Goal: Task Accomplishment & Management: Use online tool/utility

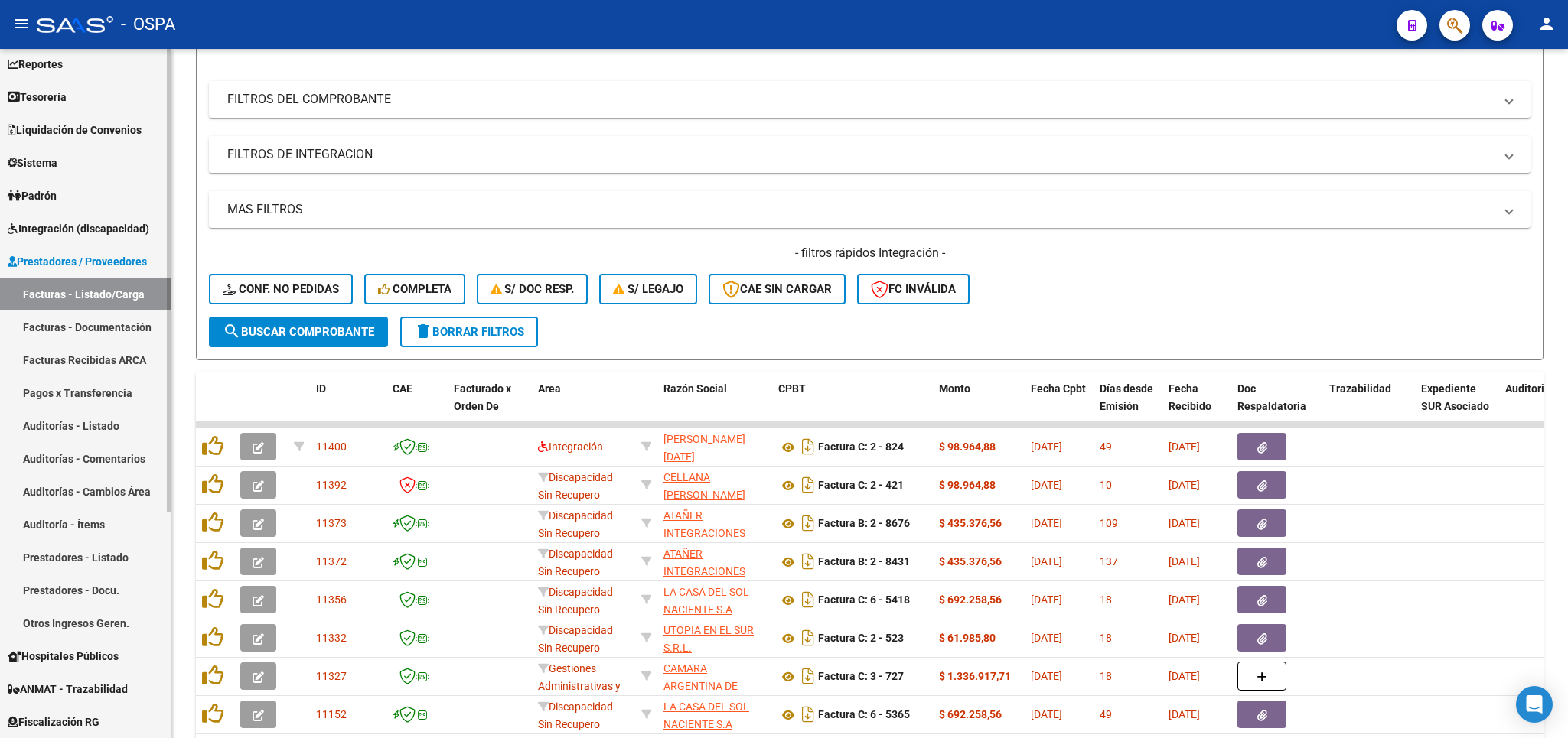
scroll to position [89, 0]
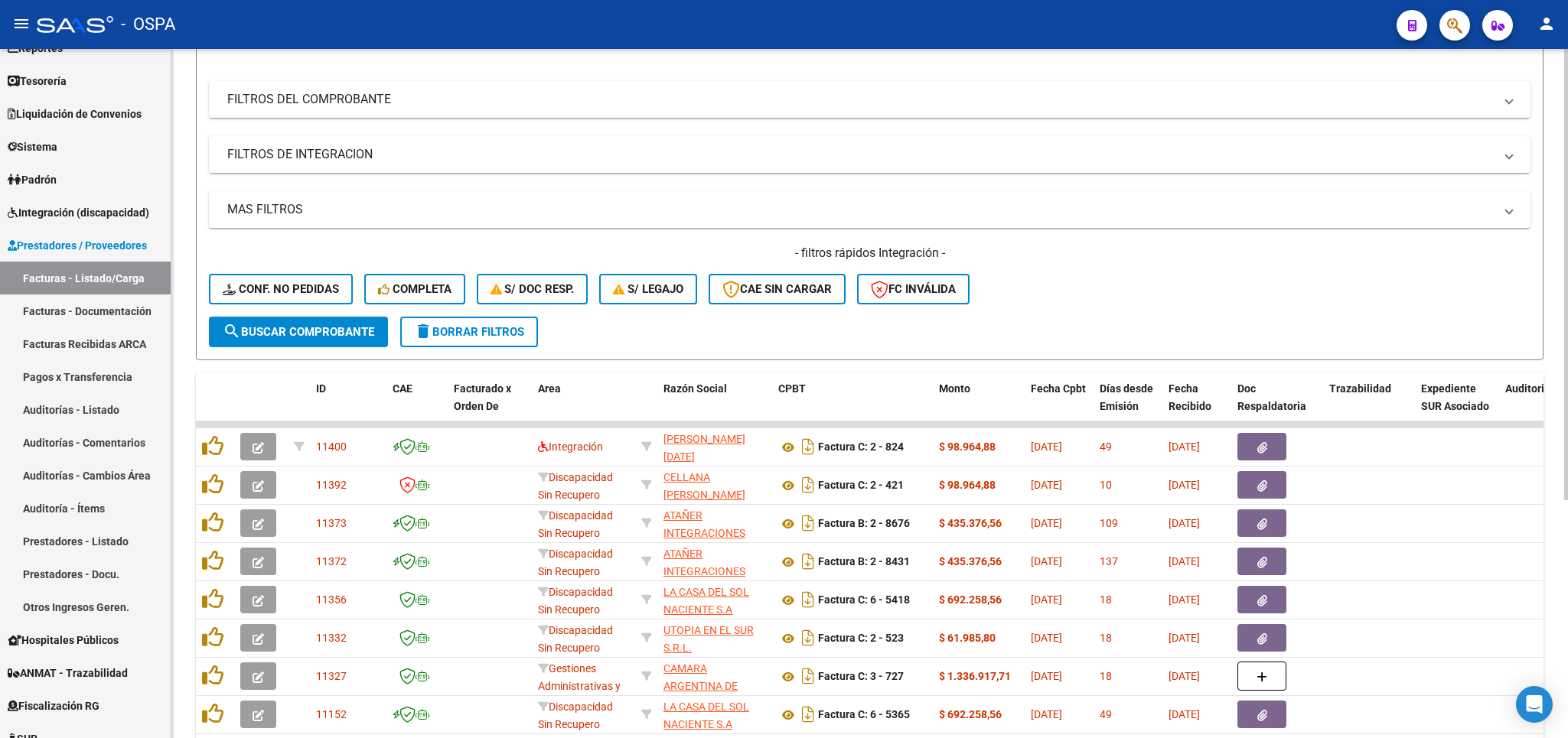
drag, startPoint x: 515, startPoint y: 332, endPoint x: 512, endPoint y: 309, distance: 23.2
click at [514, 332] on span "delete Borrar Filtros" at bounding box center [469, 332] width 110 height 13
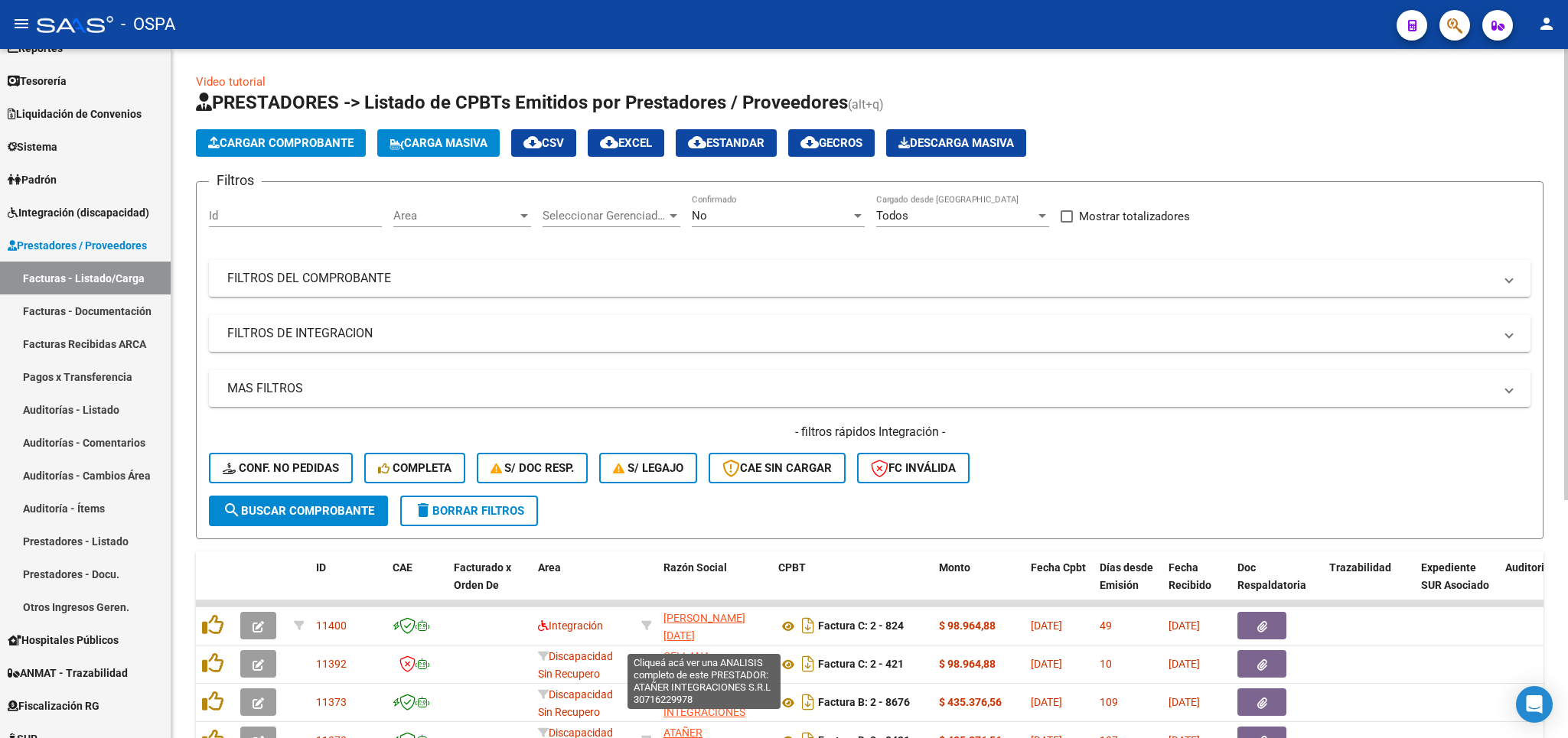
scroll to position [269, 0]
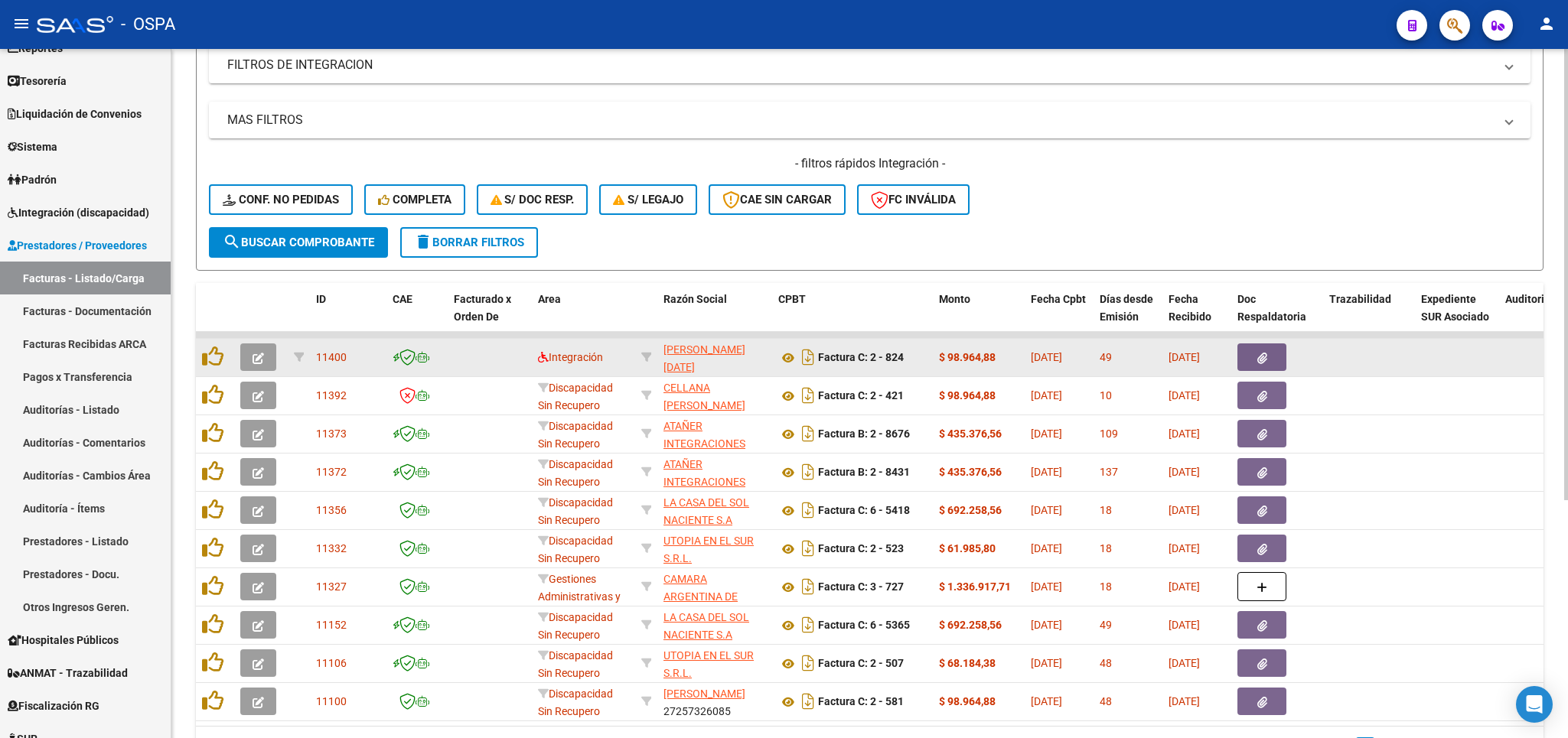
click at [269, 348] on button "button" at bounding box center [257, 357] width 36 height 28
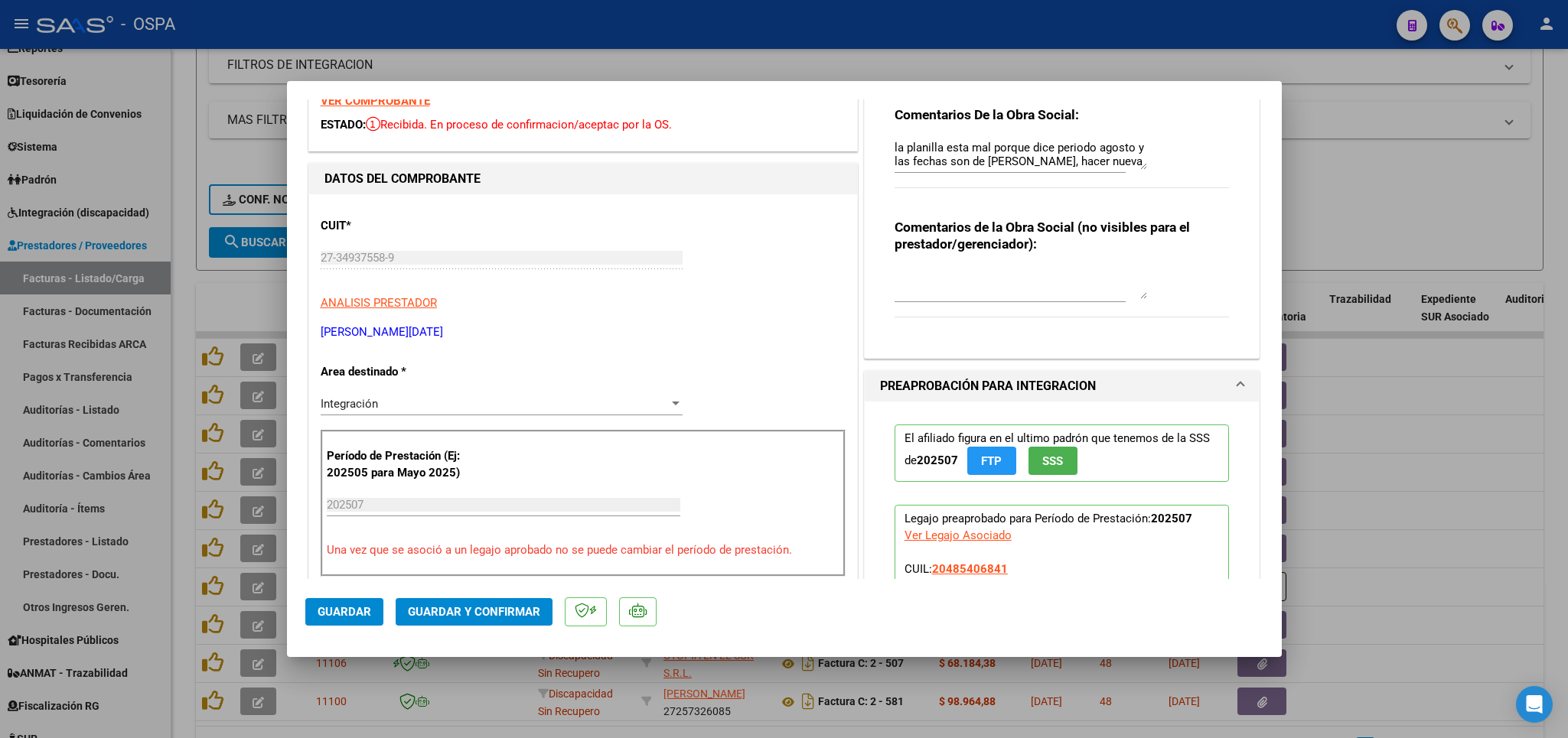
scroll to position [0, 0]
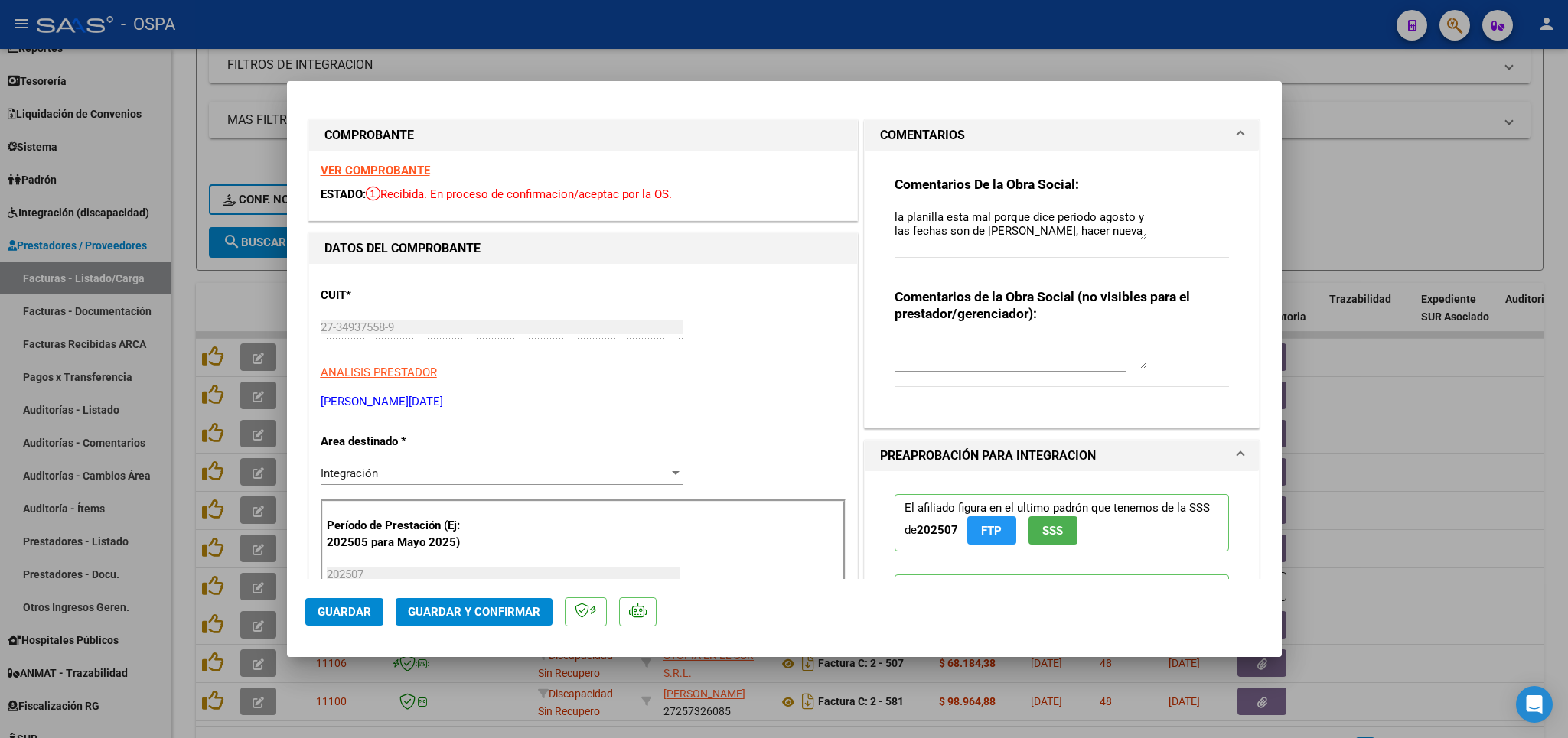
click at [1409, 215] on div at bounding box center [784, 369] width 1568 height 738
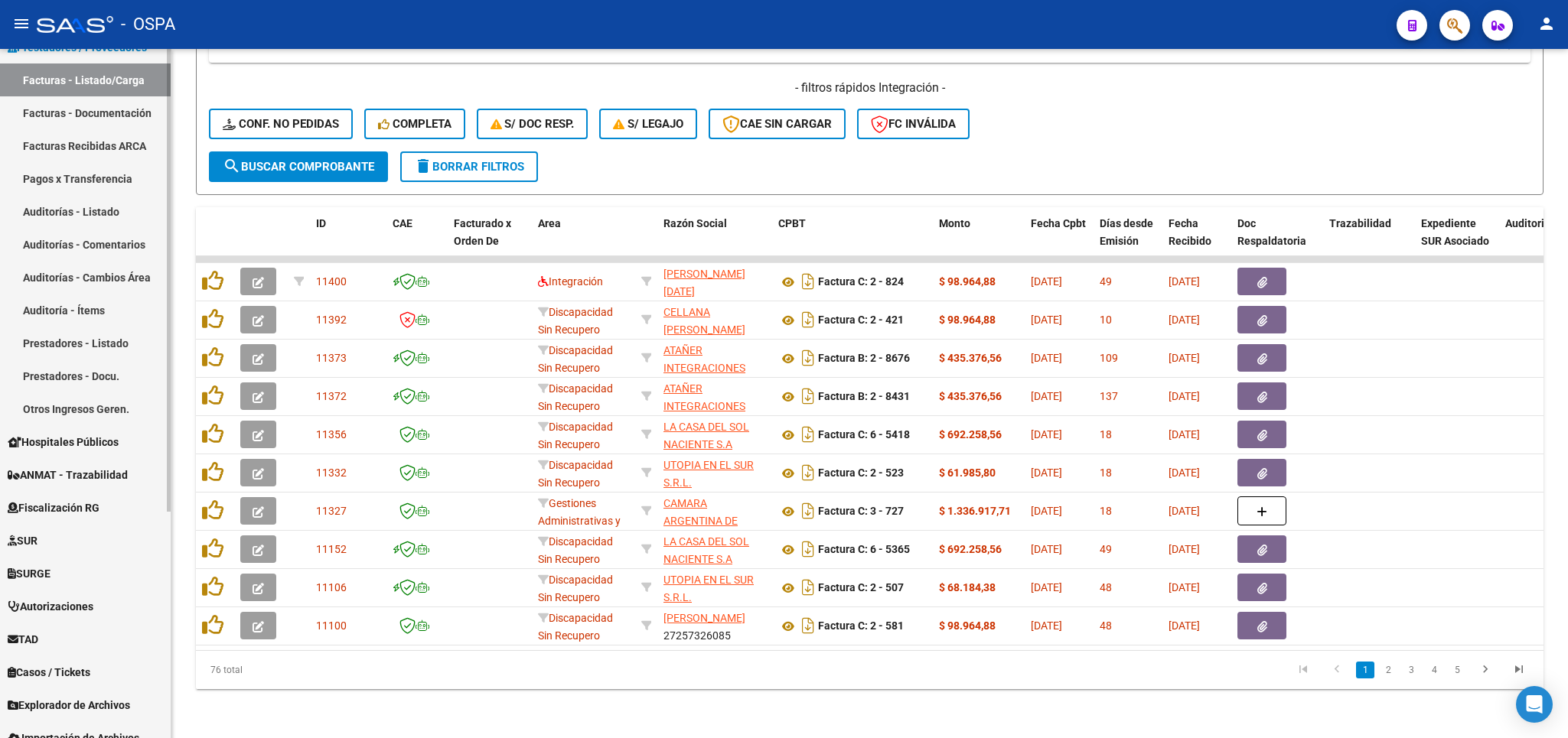
scroll to position [337, 0]
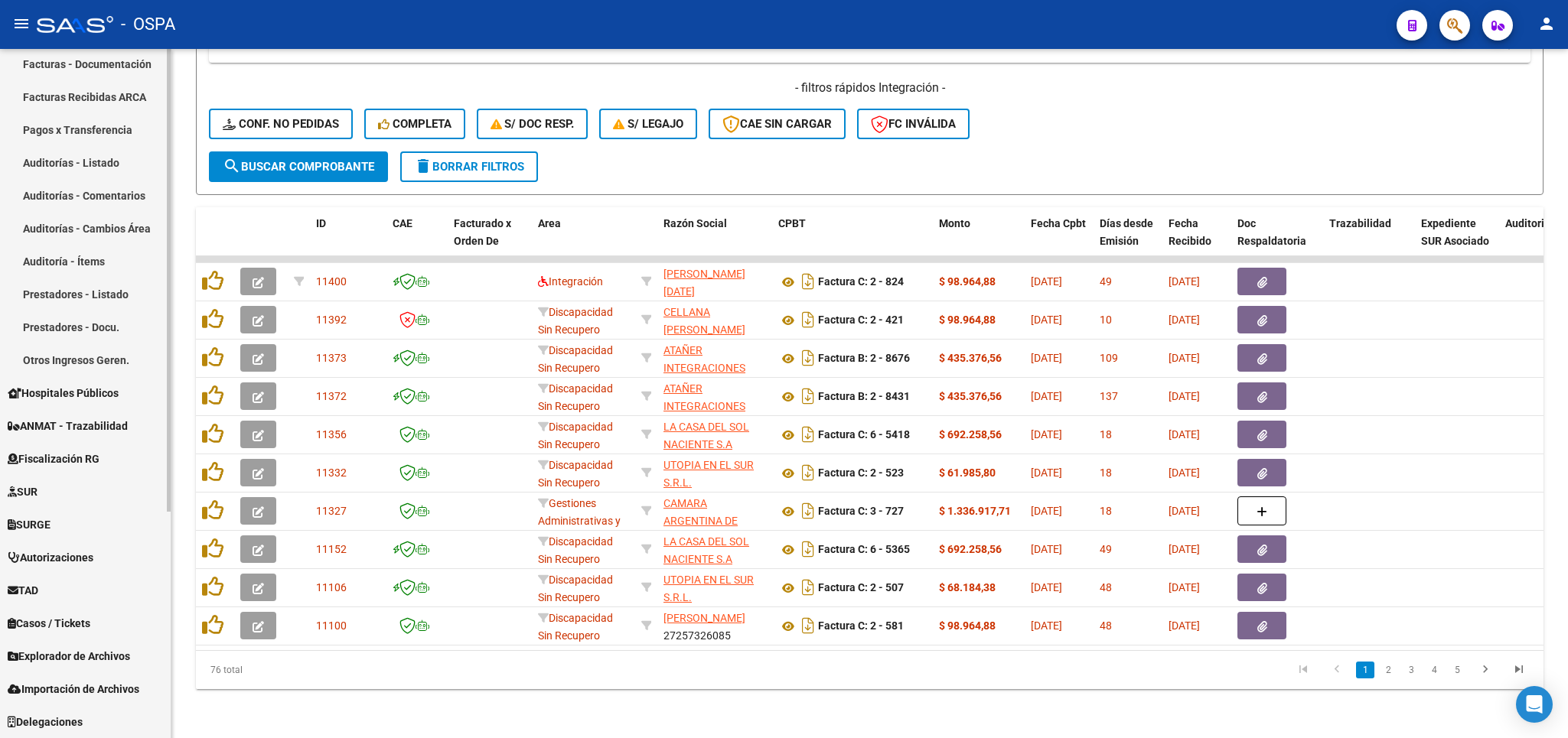
click at [43, 655] on span "Explorador de Archivos" at bounding box center [69, 656] width 123 height 17
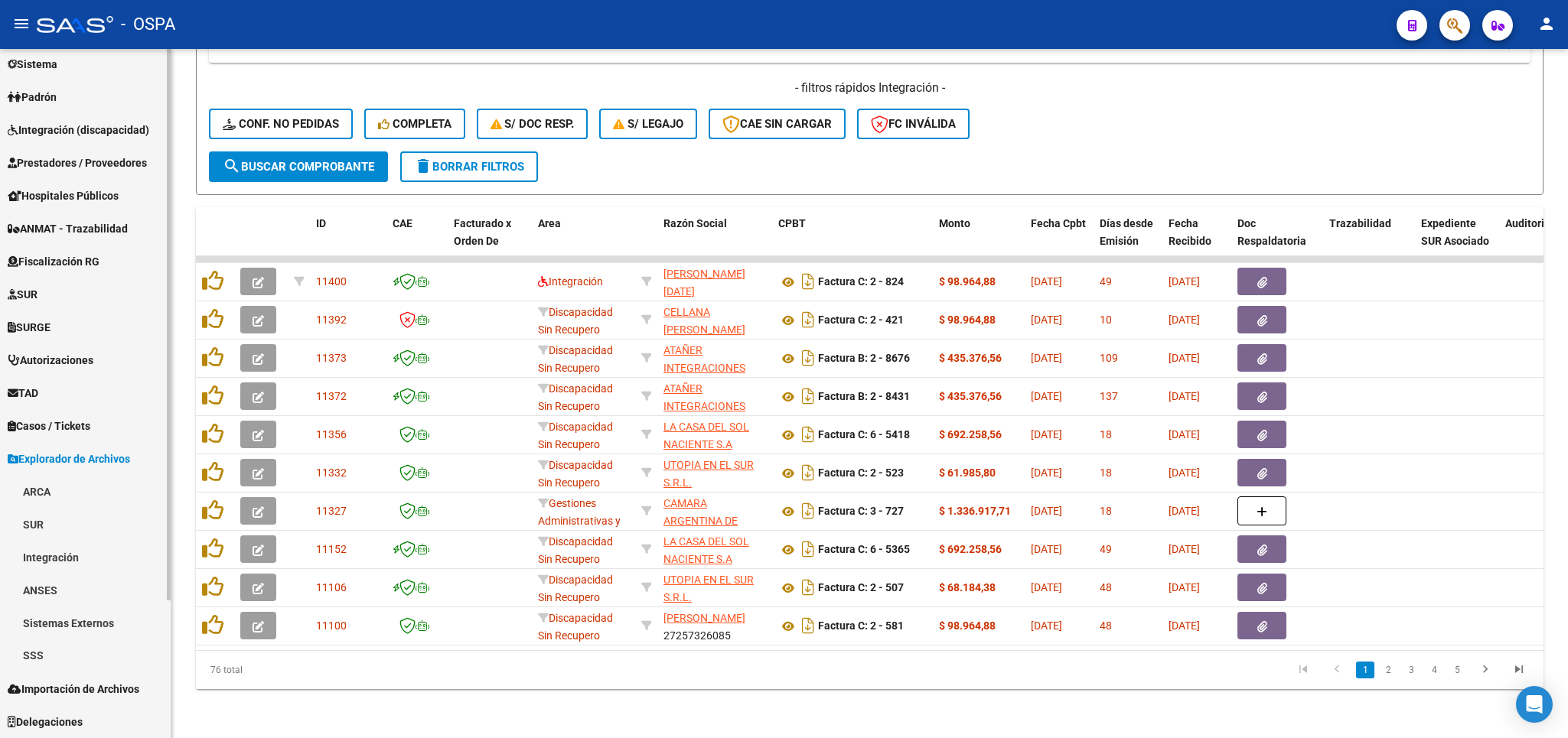
scroll to position [172, 0]
click at [46, 556] on link "Integración" at bounding box center [85, 557] width 171 height 33
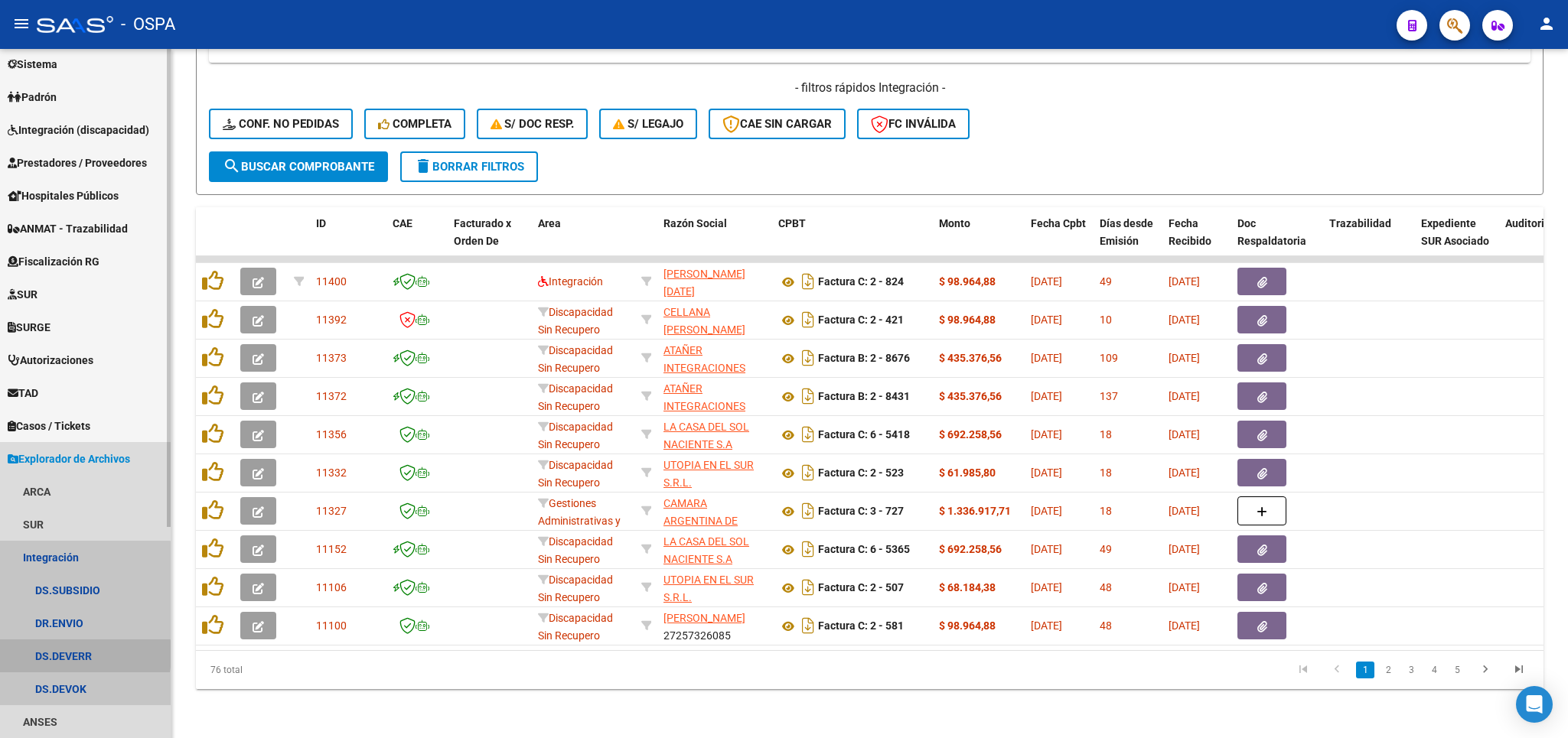
click at [50, 654] on link "DS.DEVERR" at bounding box center [85, 655] width 171 height 33
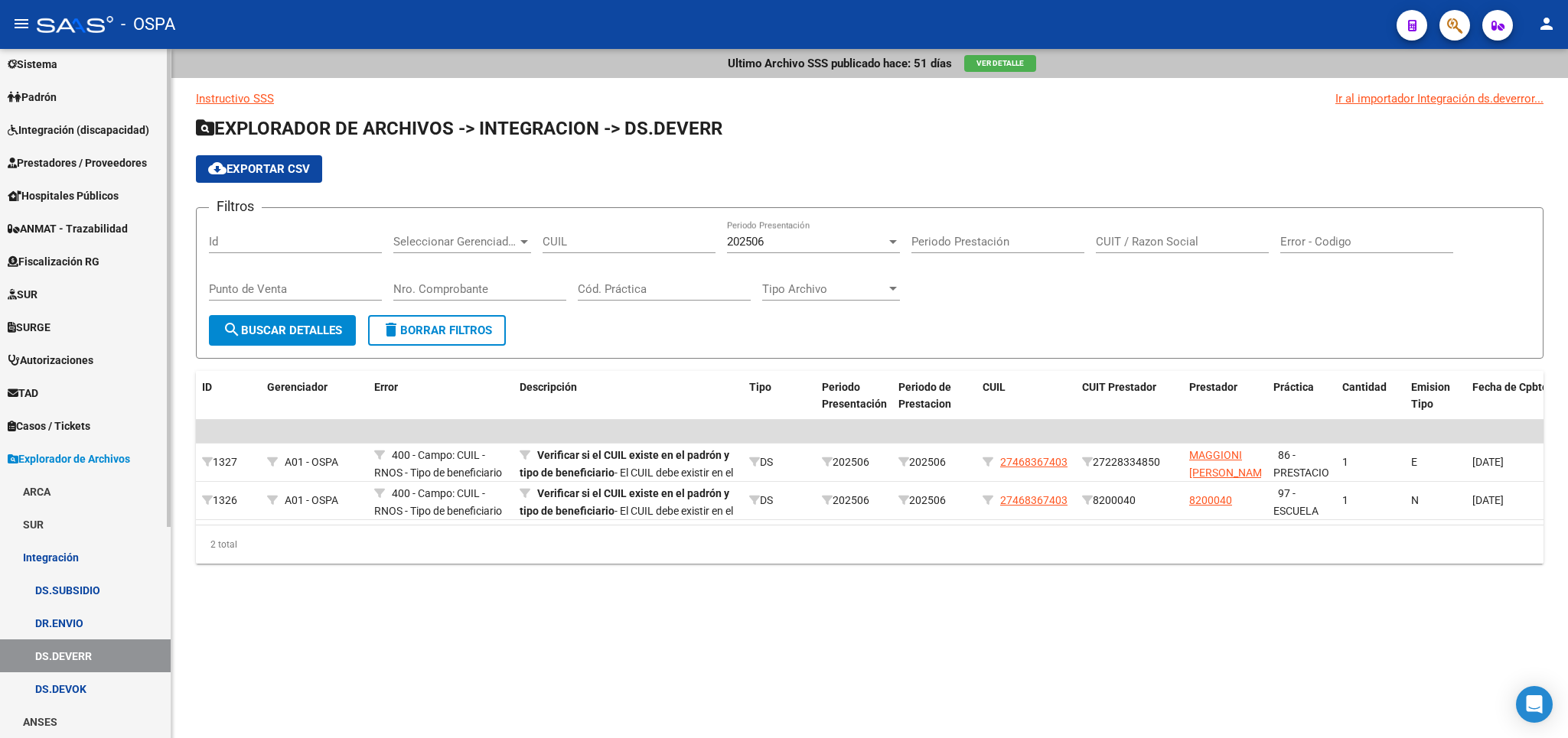
click at [86, 160] on span "Prestadores / Proveedores" at bounding box center [77, 163] width 139 height 17
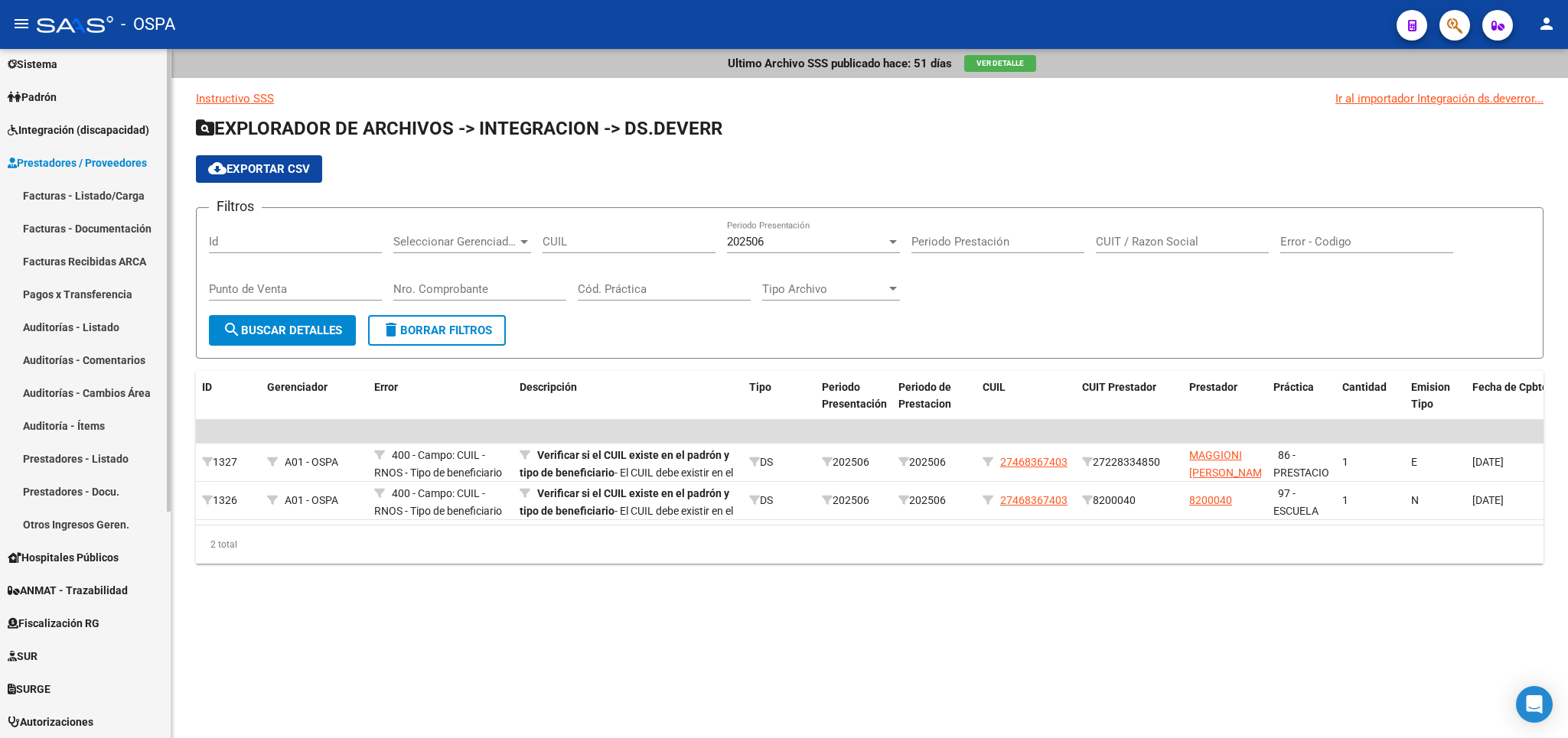
click at [96, 199] on link "Facturas - Listado/Carga" at bounding box center [85, 196] width 171 height 33
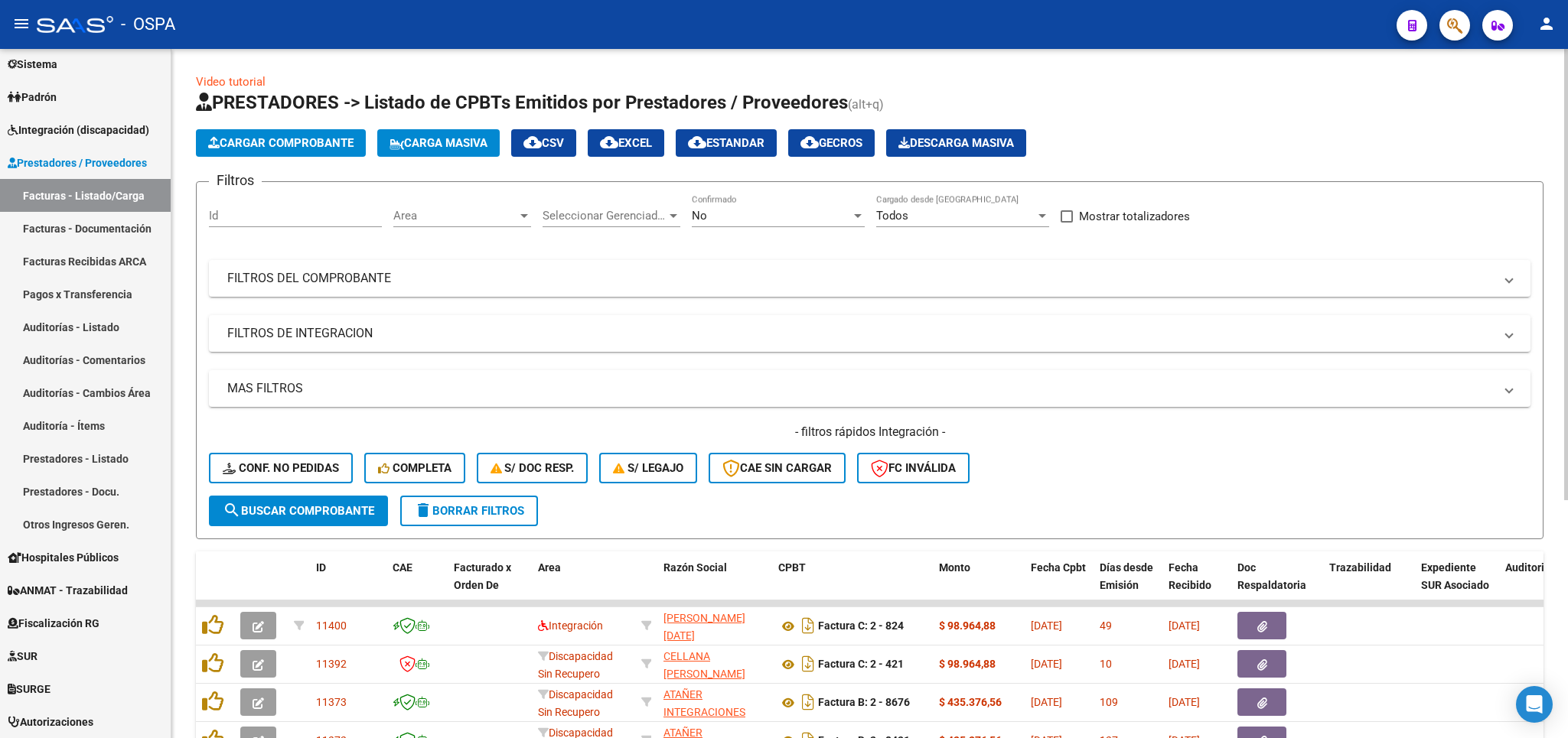
click at [821, 213] on div "No" at bounding box center [772, 216] width 159 height 13
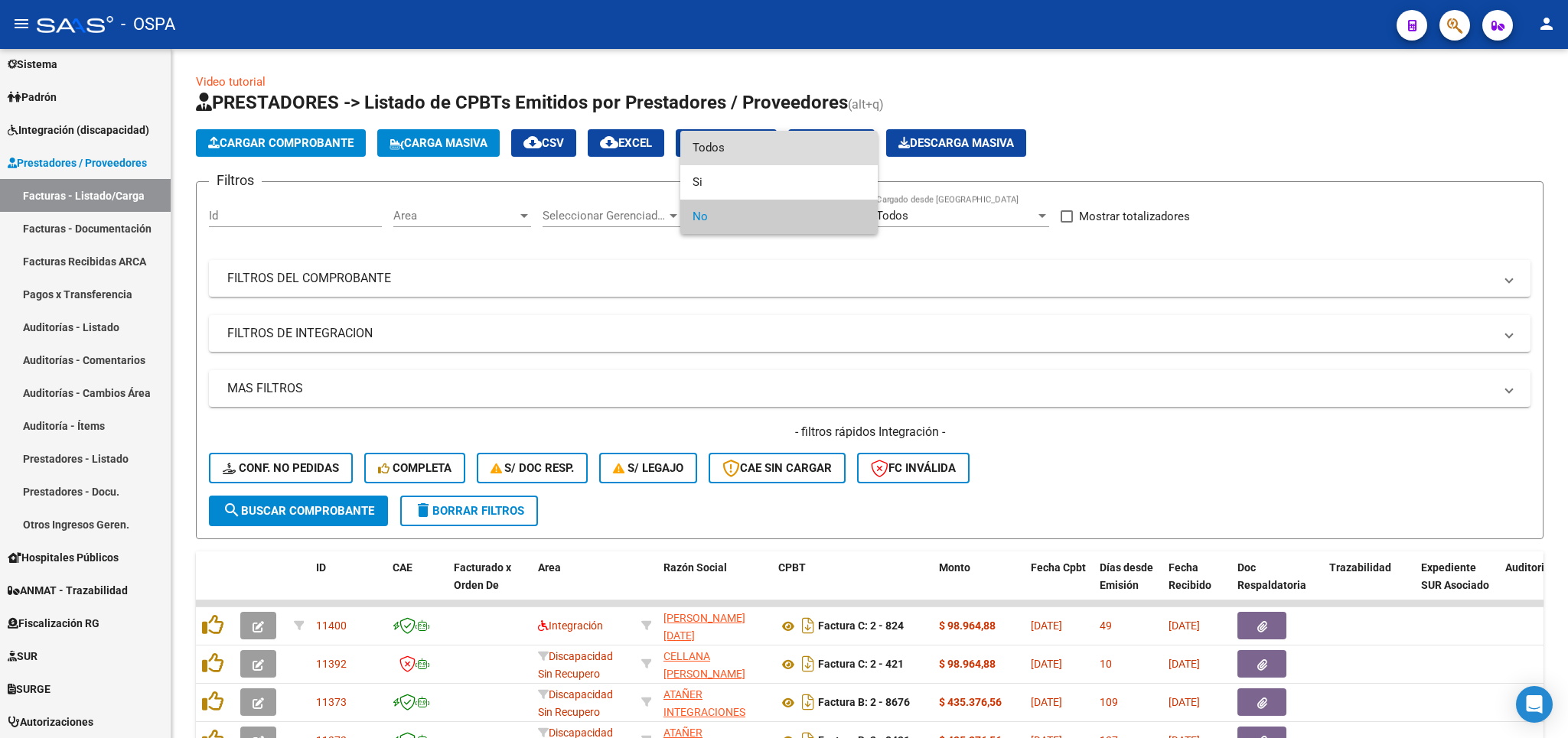
click at [758, 141] on span "Todos" at bounding box center [779, 148] width 173 height 35
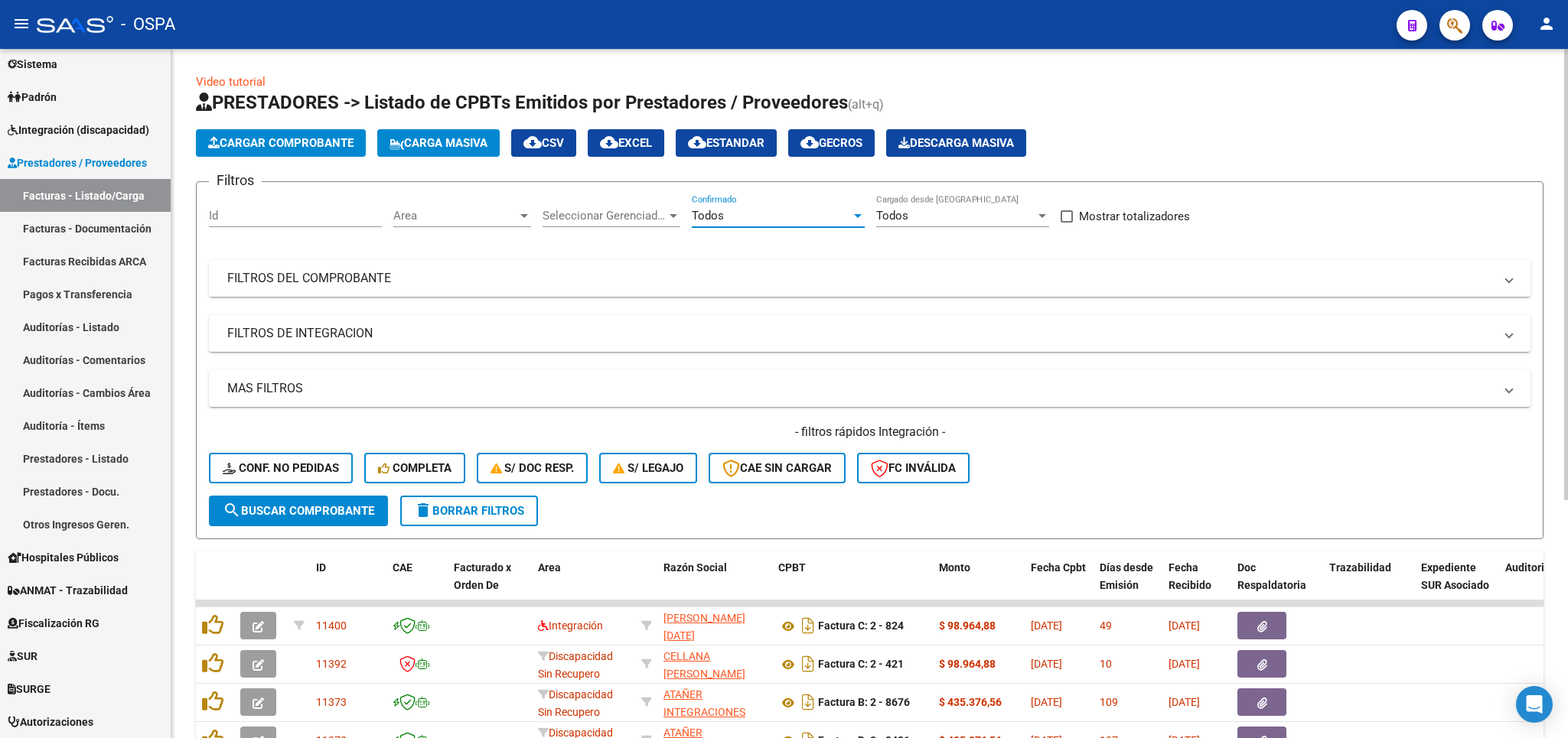
click at [863, 223] on div "Todos" at bounding box center [779, 216] width 173 height 13
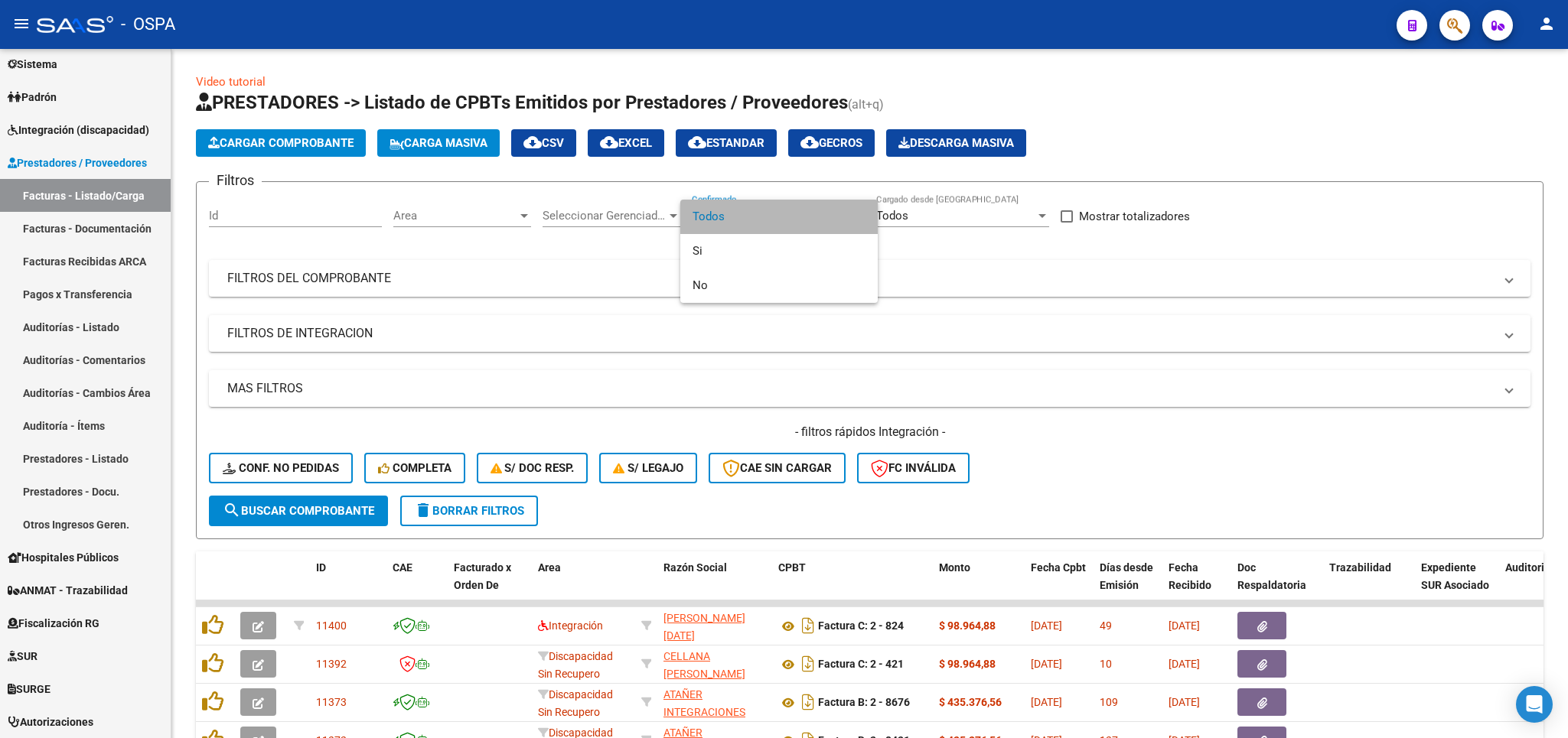
click at [852, 217] on span "Todos" at bounding box center [779, 217] width 173 height 35
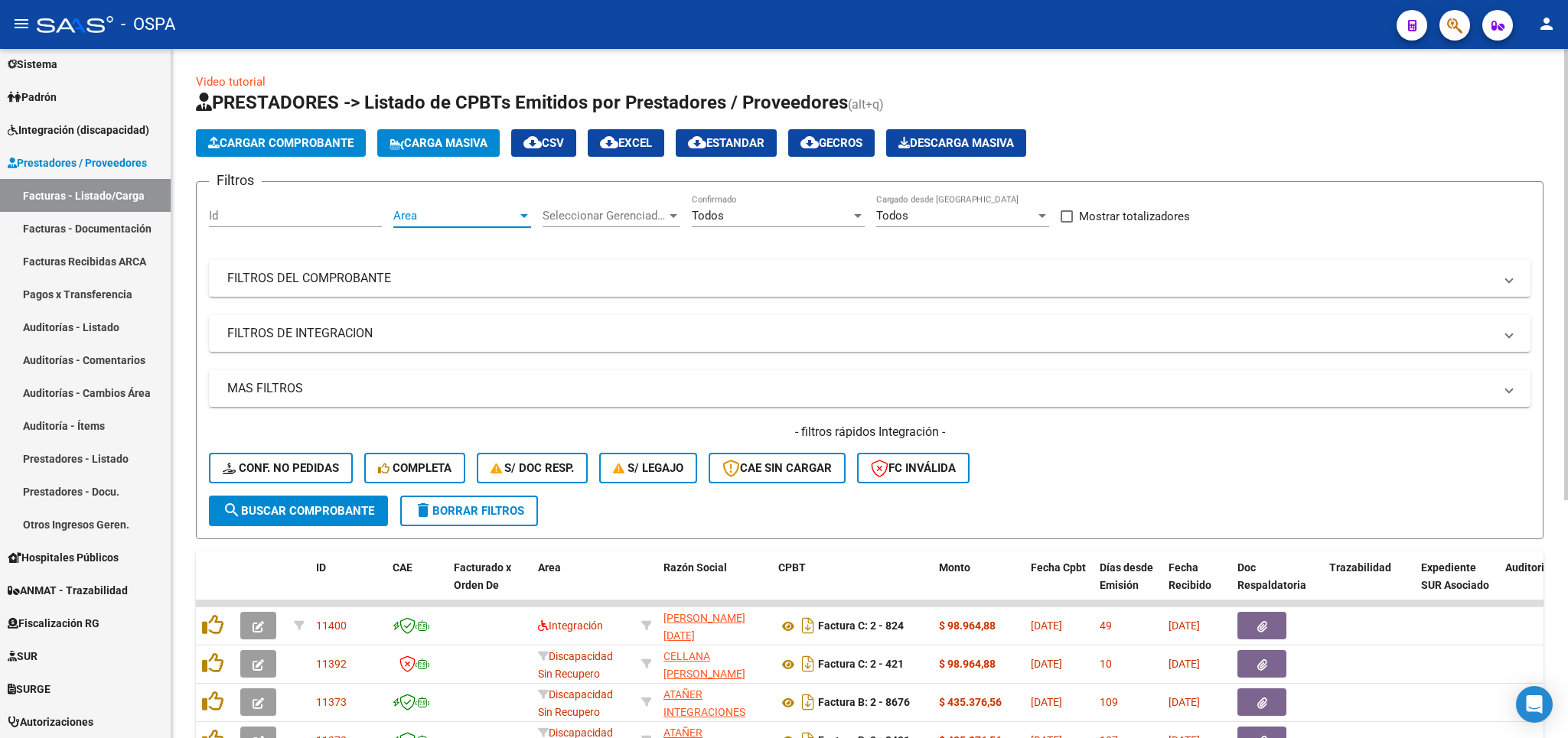
click at [486, 223] on span "Area" at bounding box center [455, 216] width 124 height 13
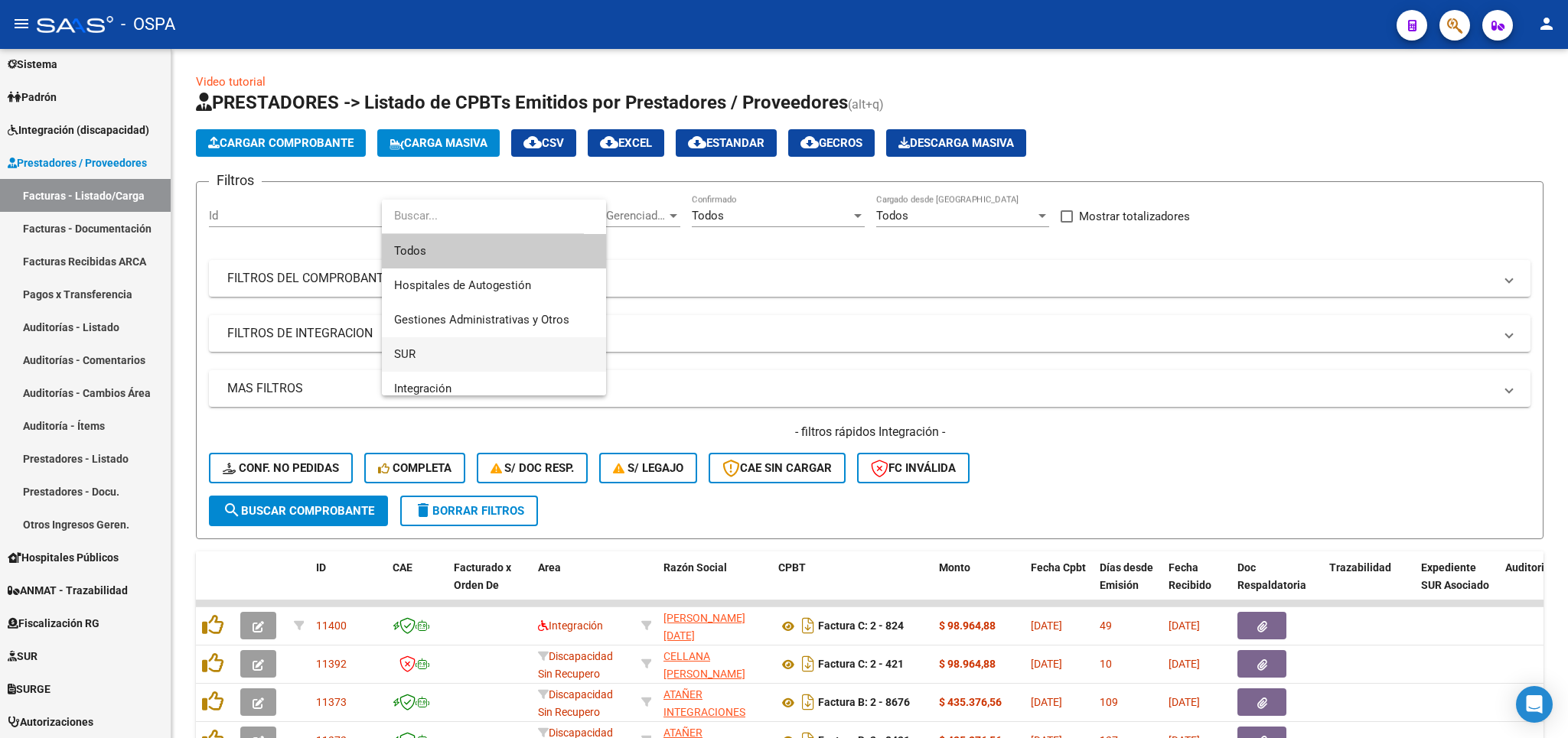
scroll to position [89, 0]
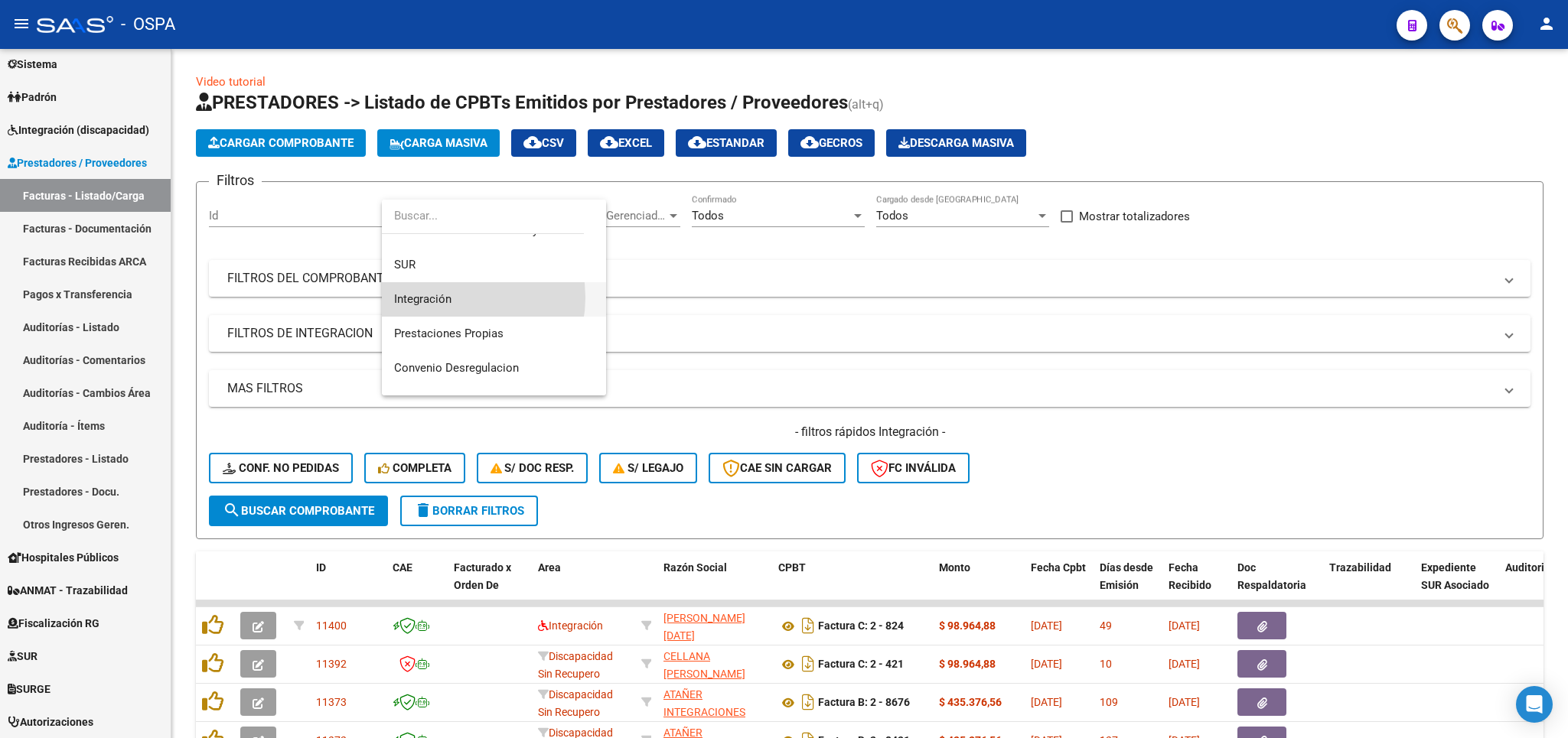
click at [451, 298] on span "Integración" at bounding box center [494, 299] width 200 height 35
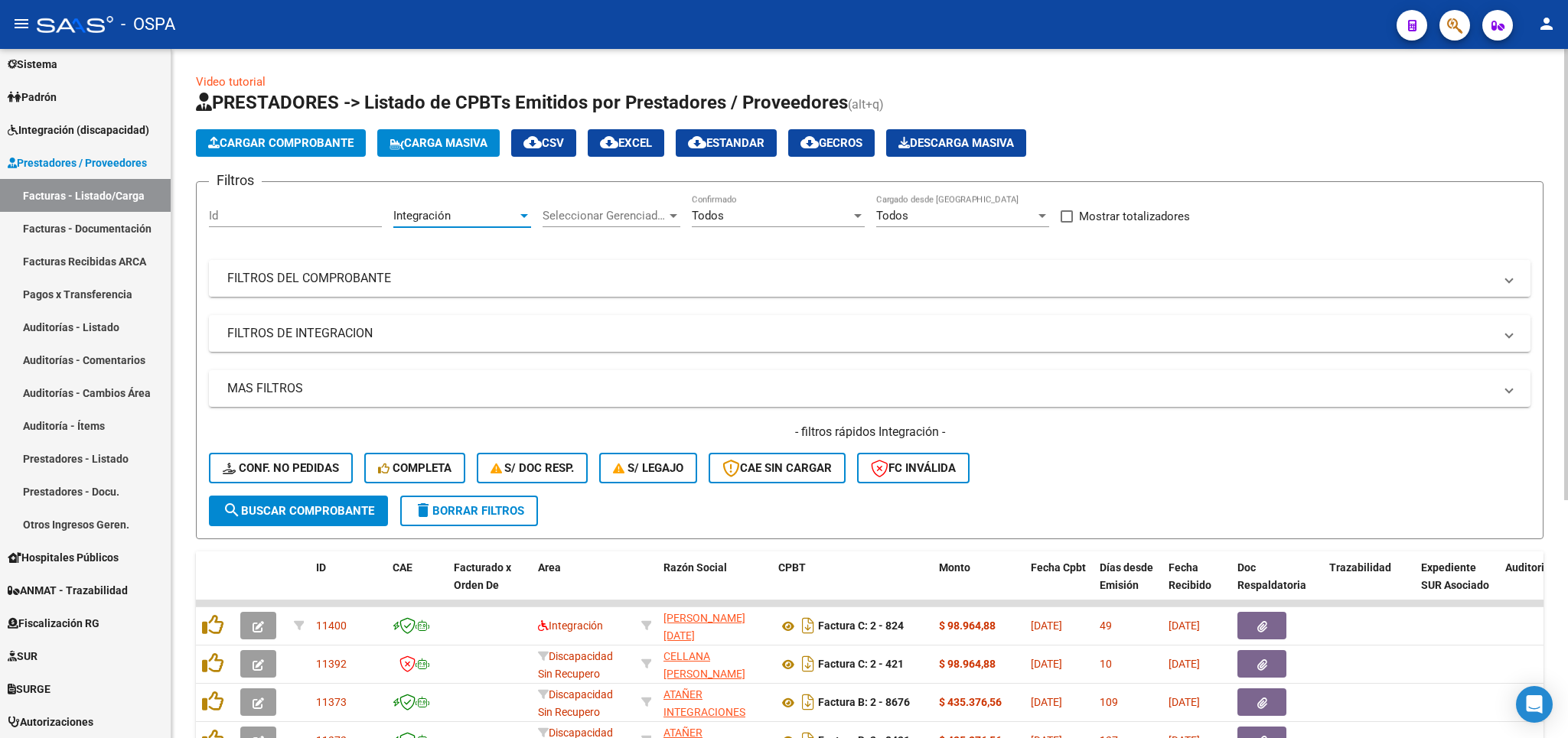
click at [422, 268] on mat-expansion-panel-header "FILTROS DEL COMPROBANTE" at bounding box center [870, 278] width 1321 height 36
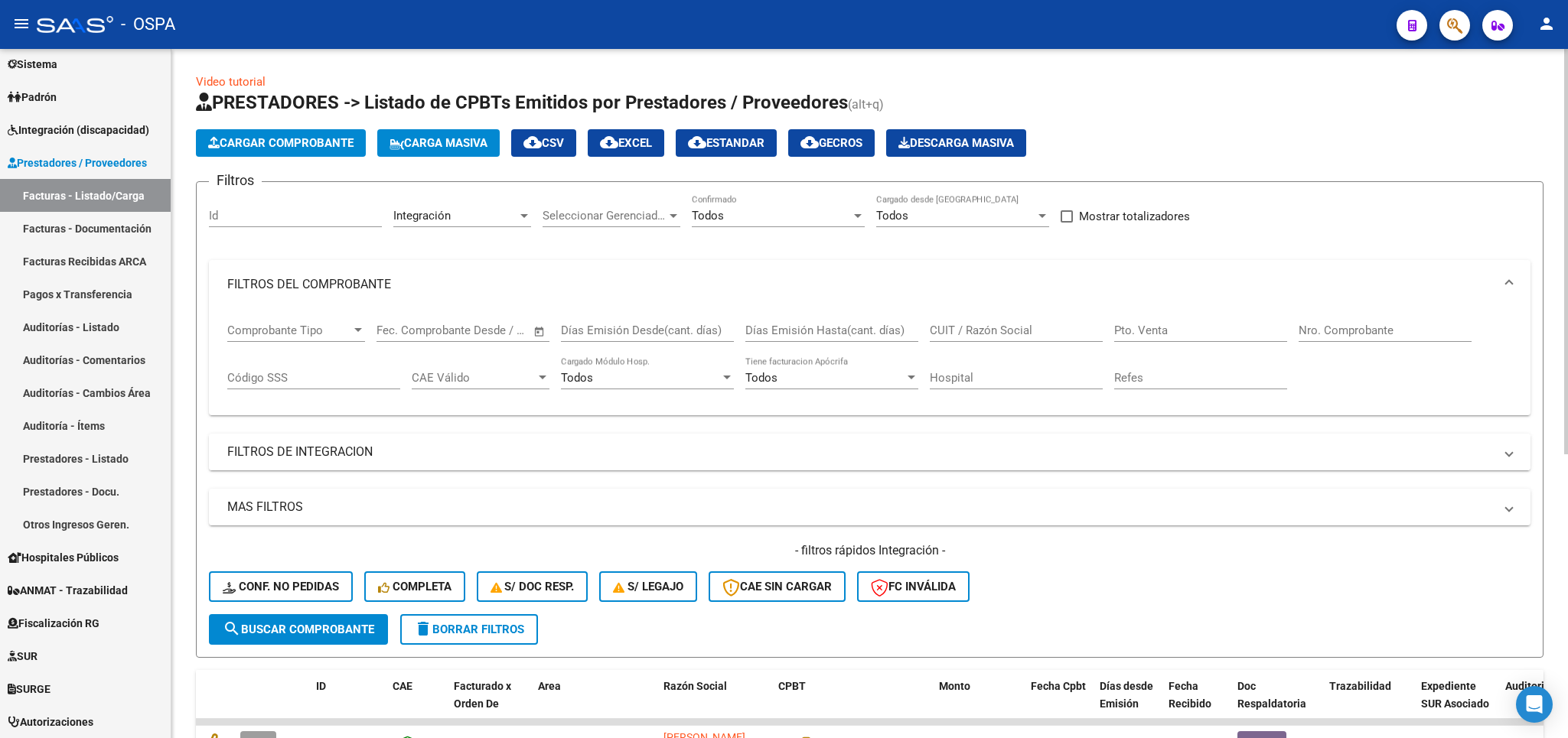
click at [293, 450] on mat-panel-title "FILTROS DE INTEGRACION" at bounding box center [860, 452] width 1266 height 17
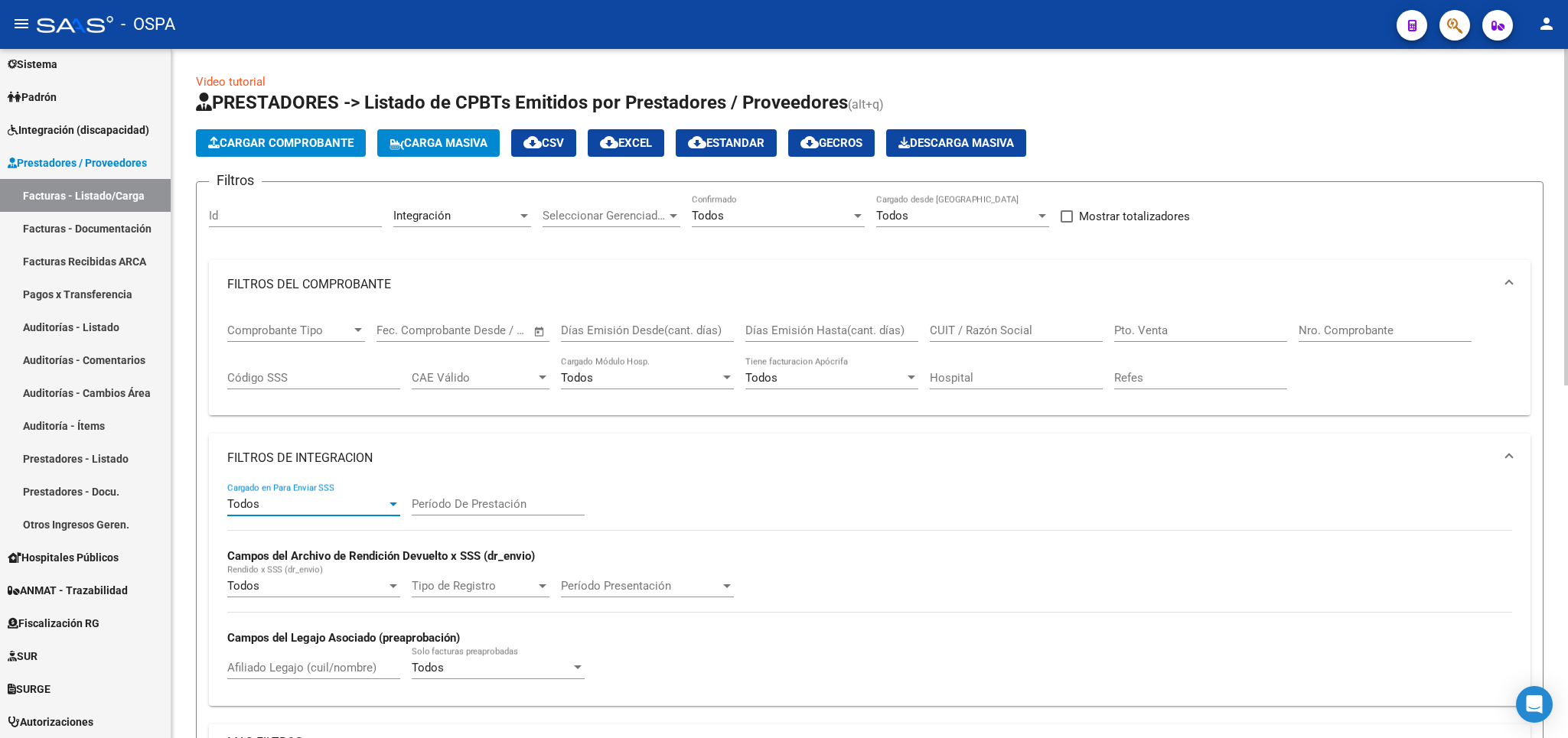
click at [364, 510] on div "Todos" at bounding box center [307, 504] width 159 height 13
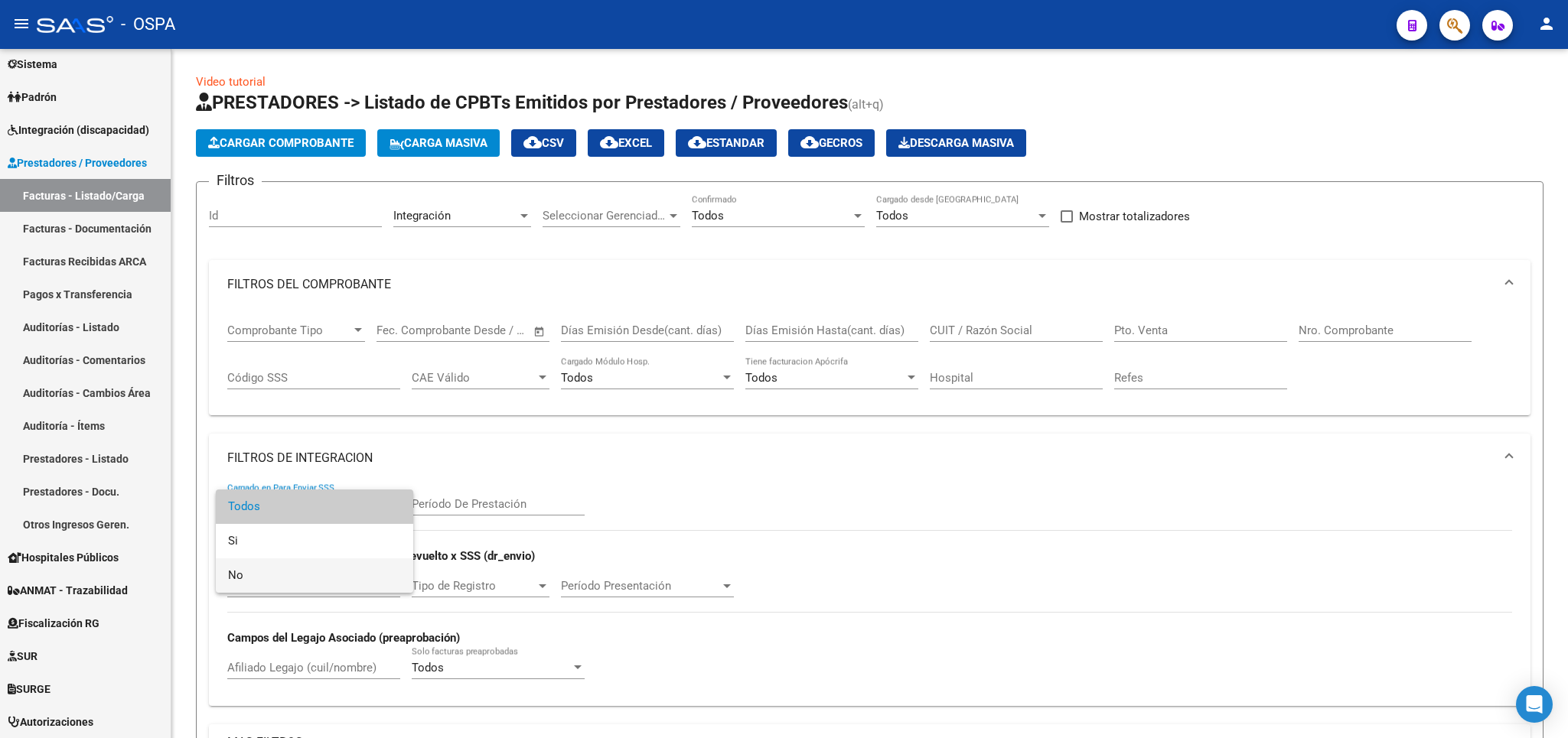
click at [330, 584] on span "No" at bounding box center [315, 576] width 173 height 35
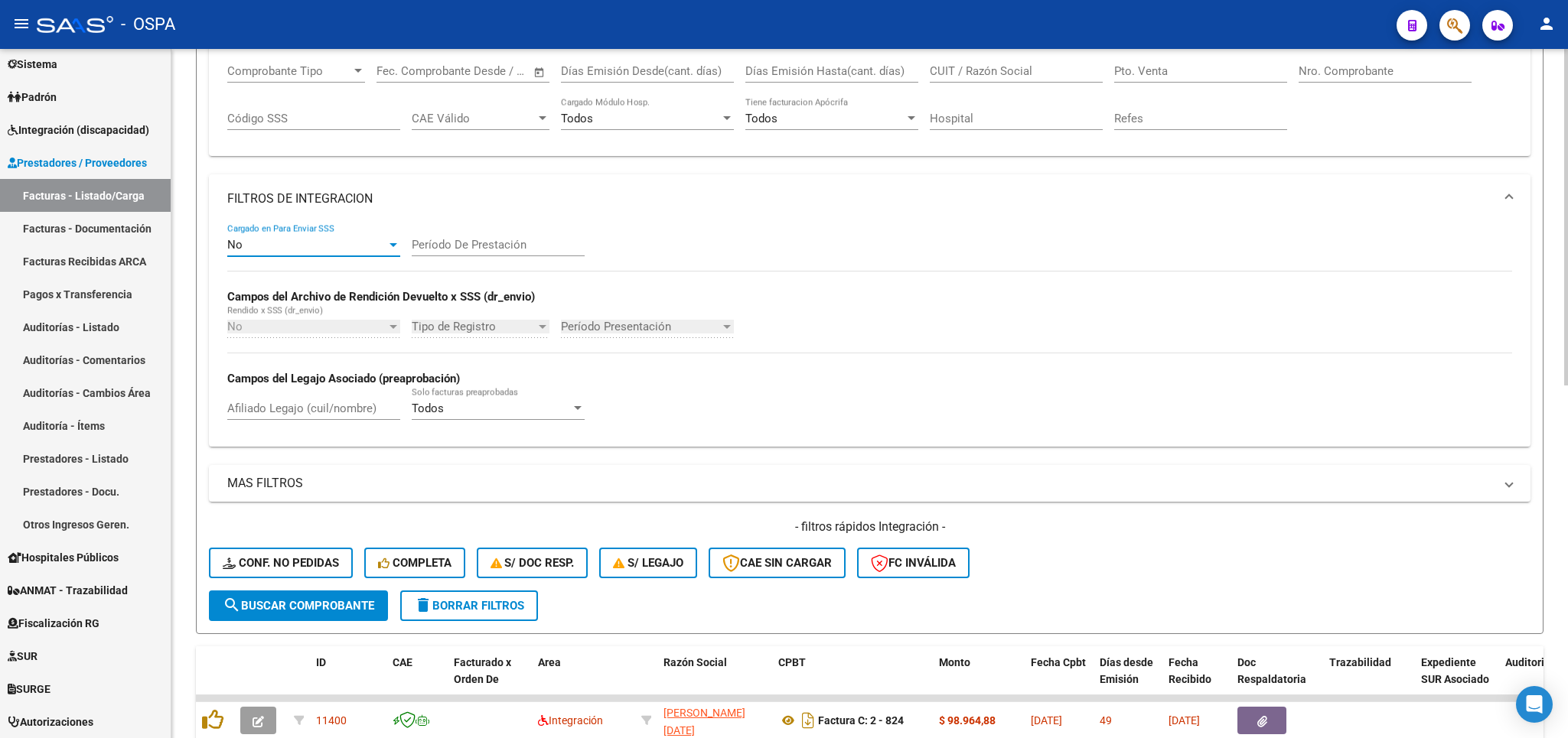
scroll to position [269, 0]
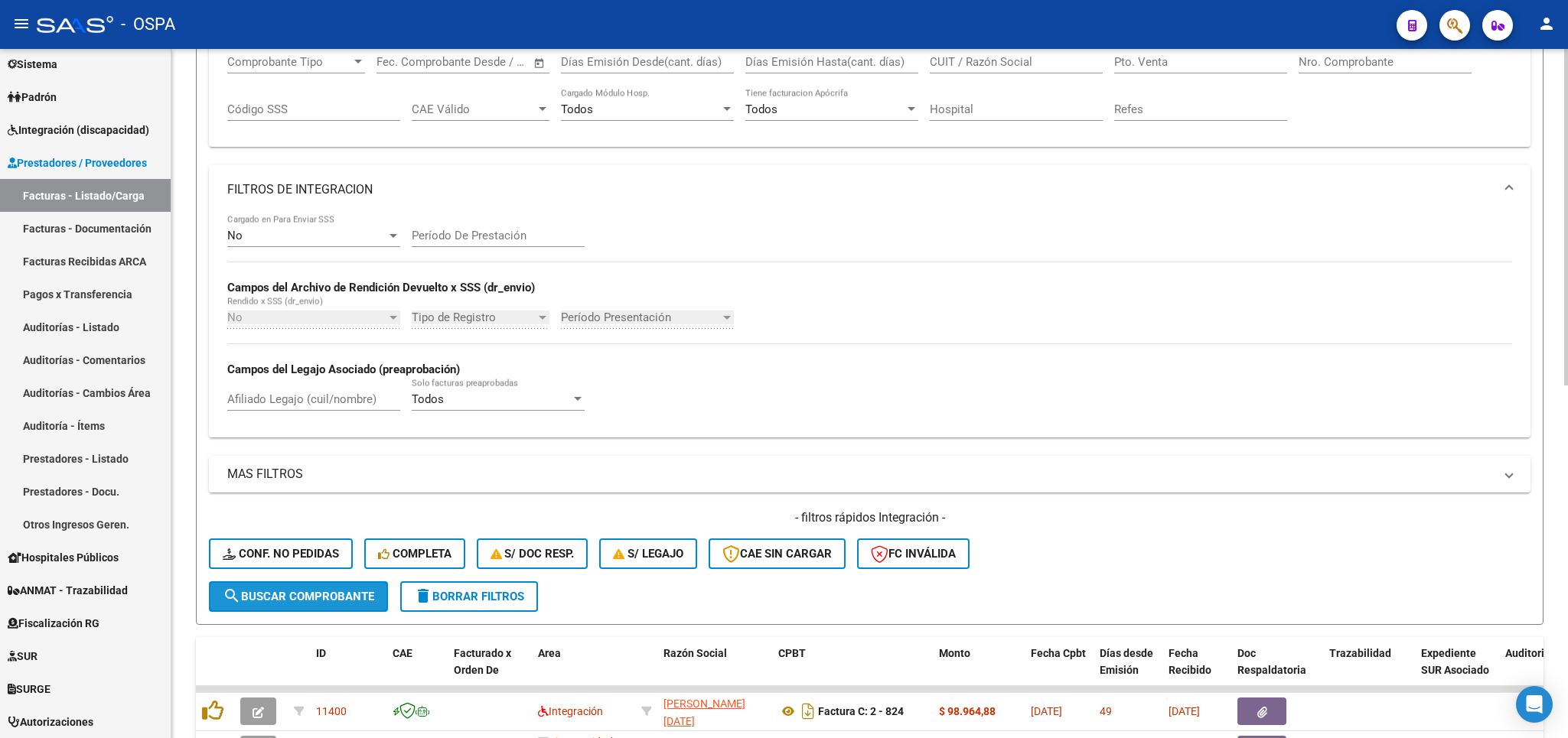
click at [316, 599] on span "search Buscar Comprobante" at bounding box center [299, 597] width 152 height 13
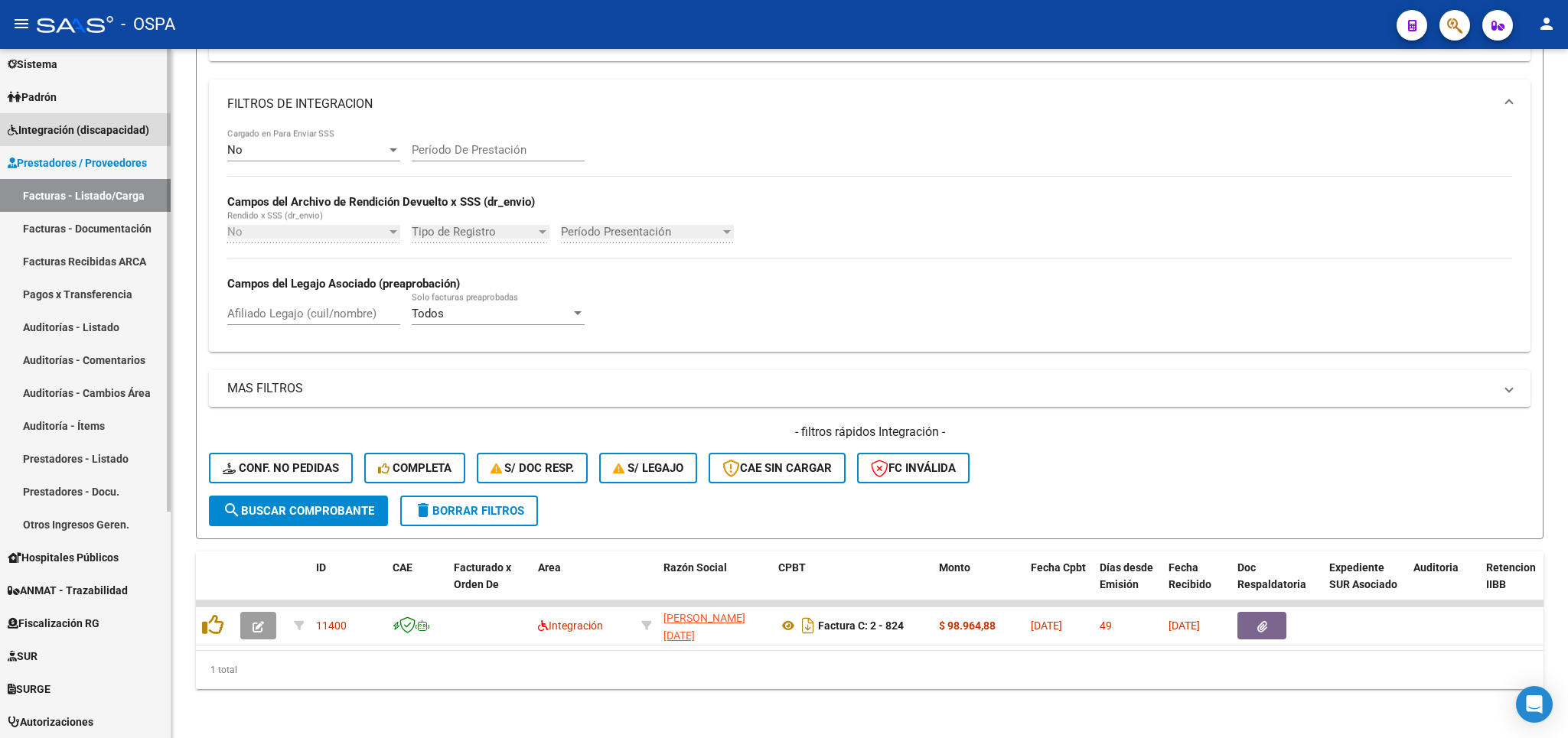
click at [81, 122] on span "Integración (discapacidad)" at bounding box center [78, 131] width 141 height 17
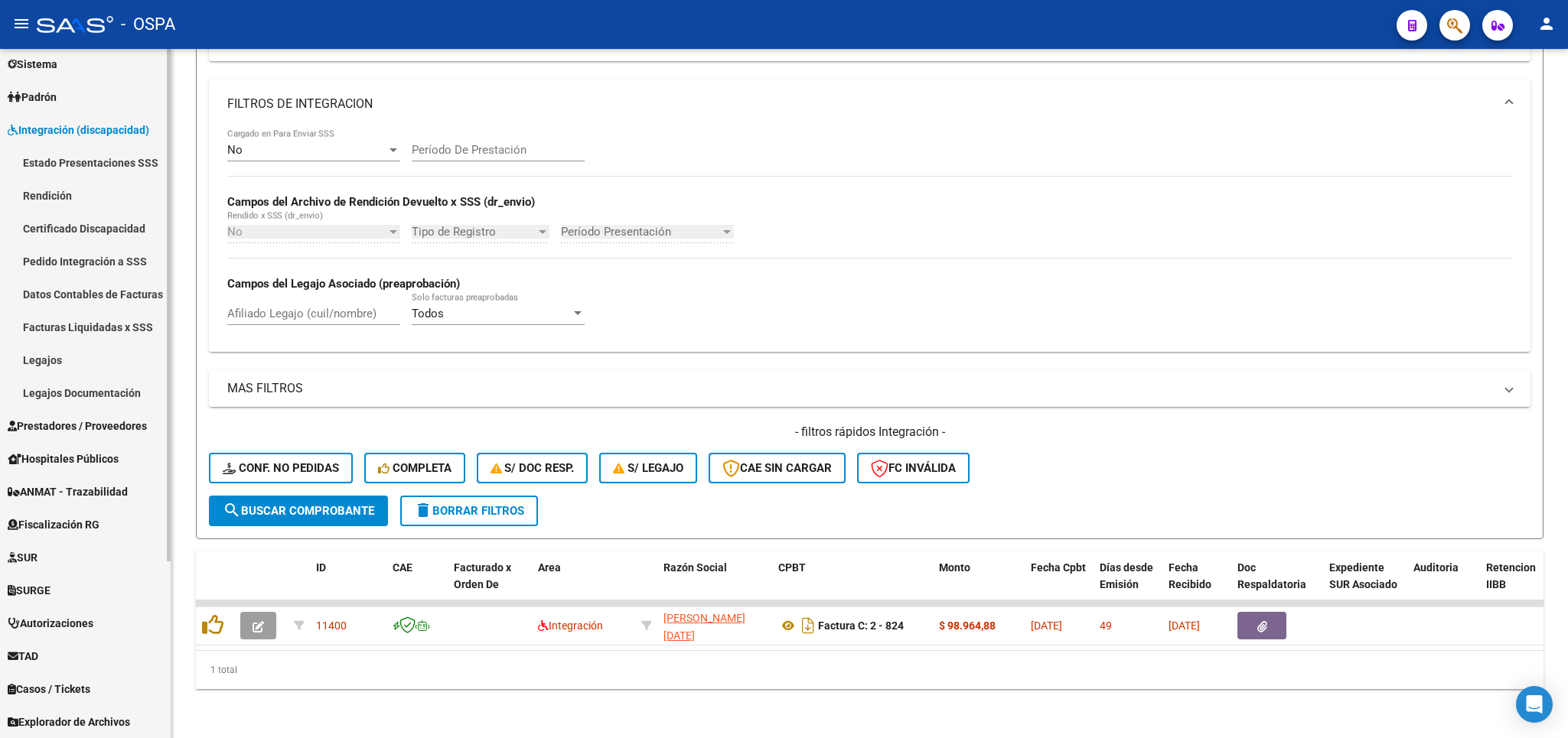
click at [22, 195] on link "Rendición" at bounding box center [85, 196] width 171 height 33
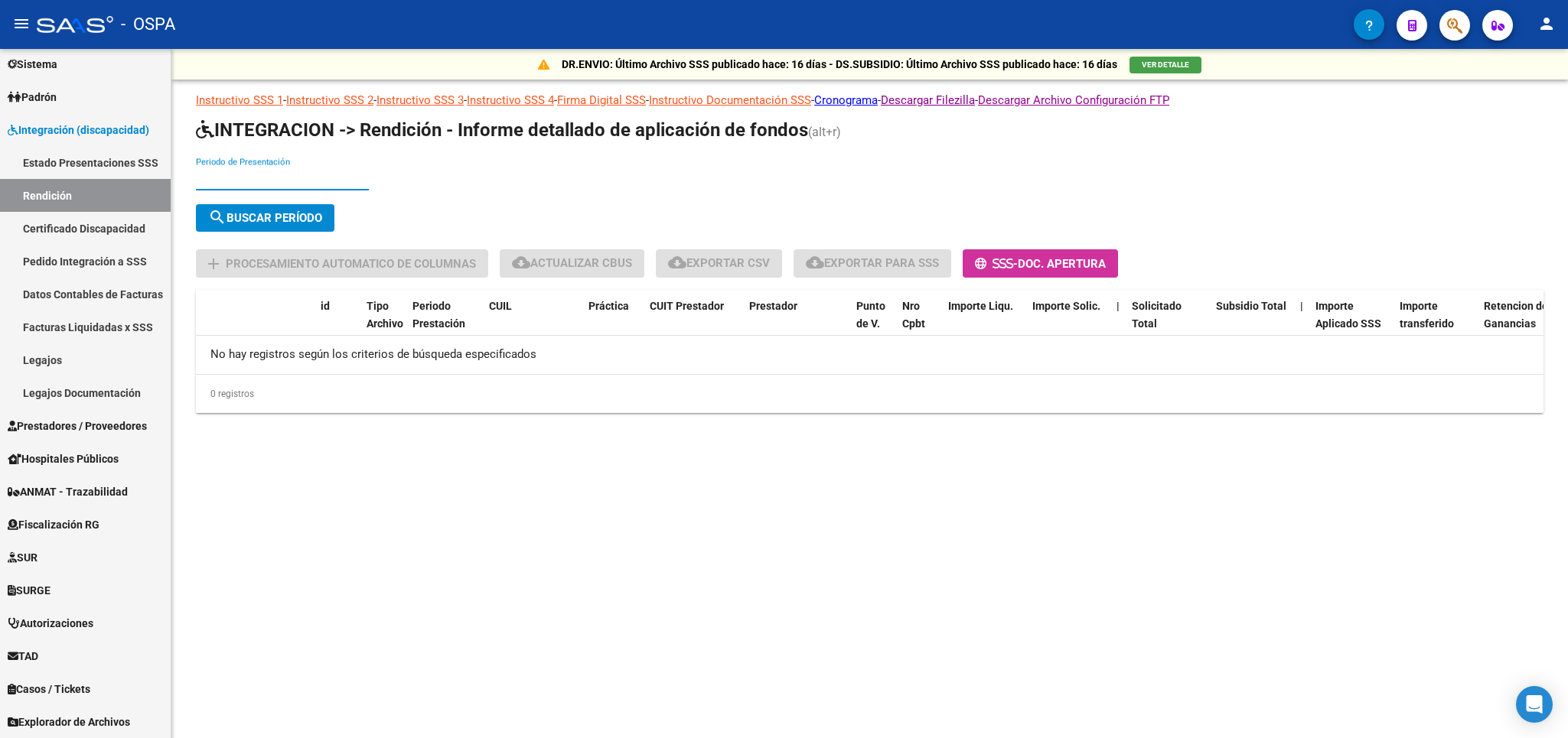
click at [257, 179] on input "Periodo de Presentación" at bounding box center [282, 179] width 173 height 13
type input "202507"
click at [247, 238] on div "search Buscar Período" at bounding box center [770, 221] width 1148 height 34
click at [247, 229] on button "search Buscar Período" at bounding box center [265, 218] width 138 height 28
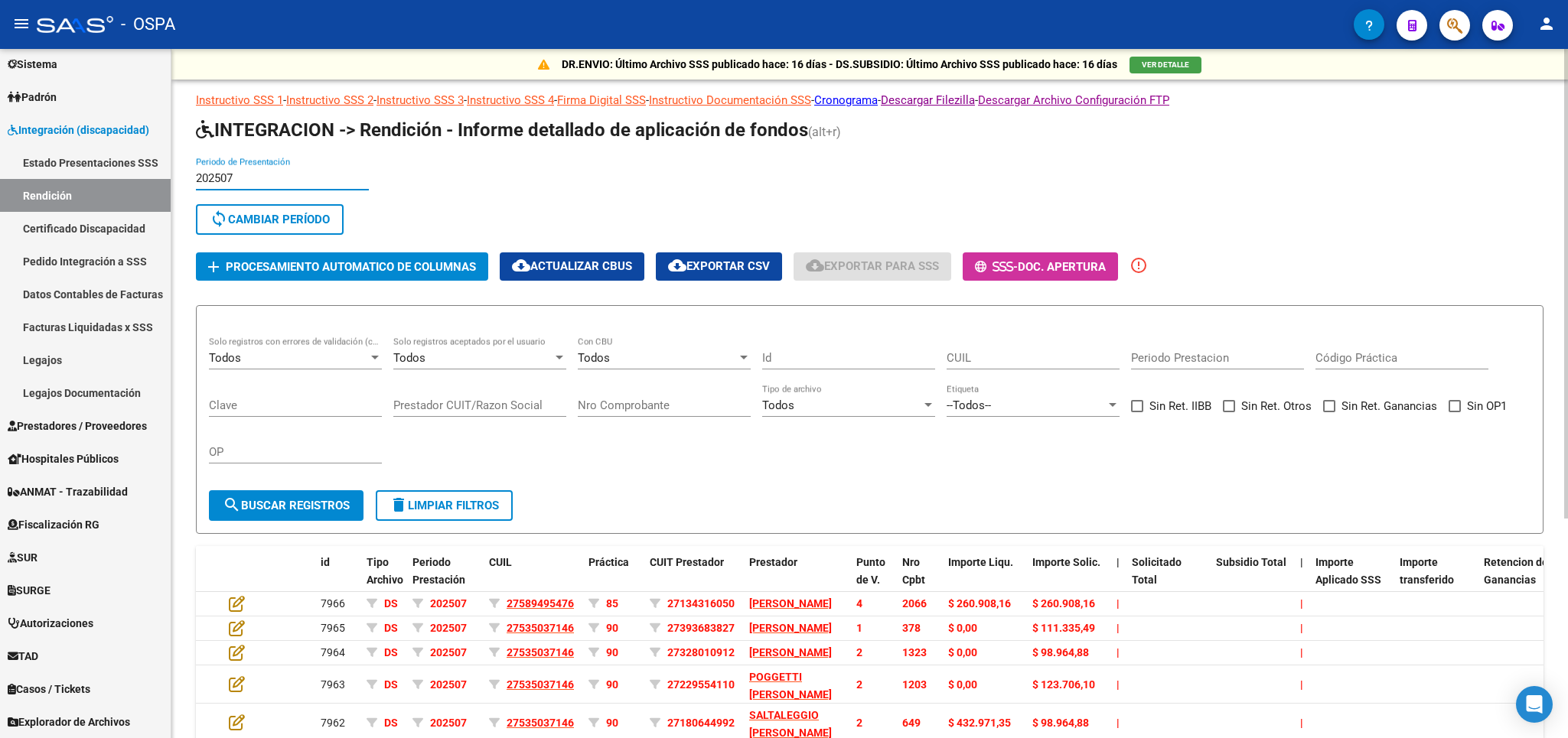
click at [257, 179] on input "202507" at bounding box center [282, 179] width 173 height 13
click at [256, 222] on span "sync Cambiar Período" at bounding box center [269, 220] width 120 height 13
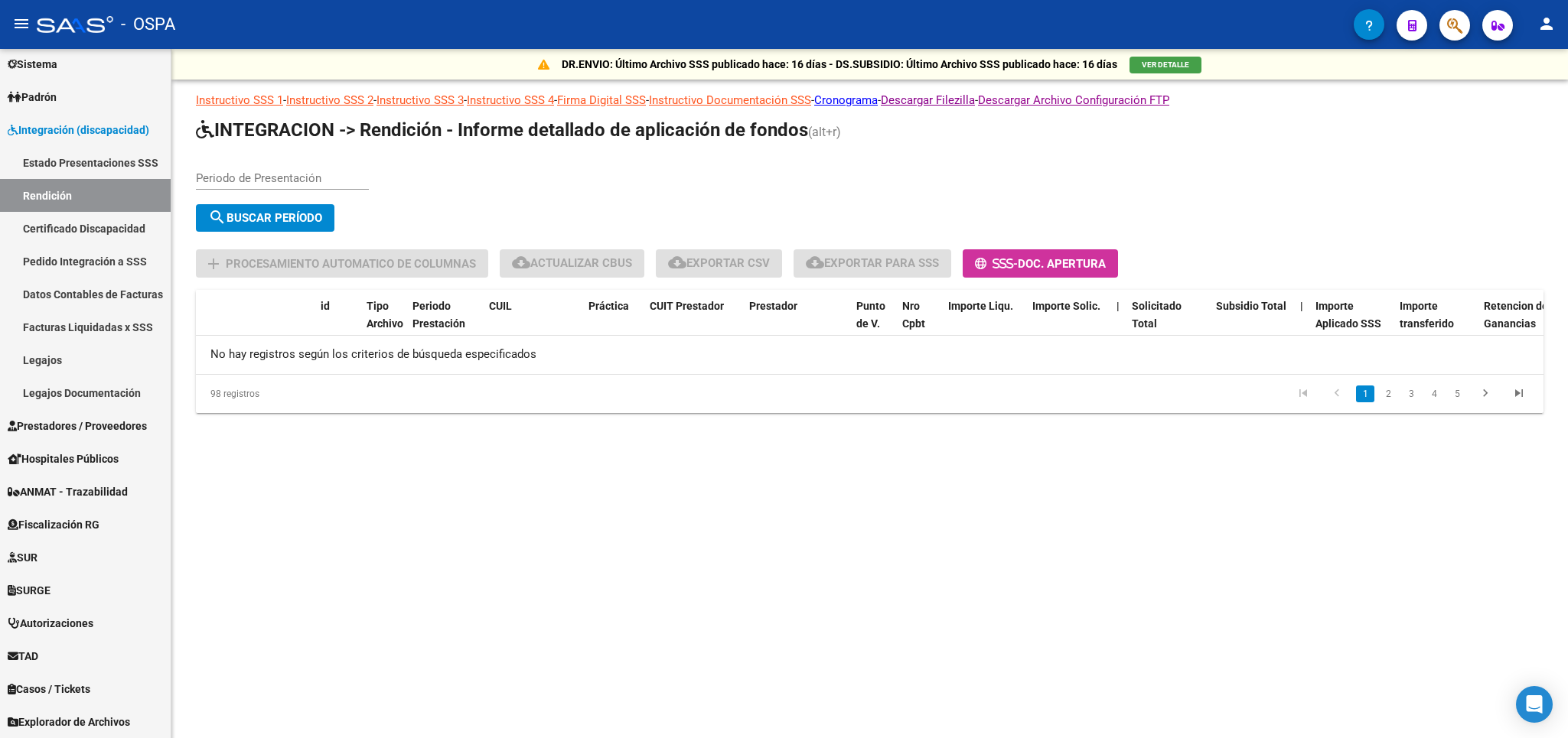
click at [273, 182] on input "Periodo de Presentación" at bounding box center [282, 179] width 173 height 13
type input "202506"
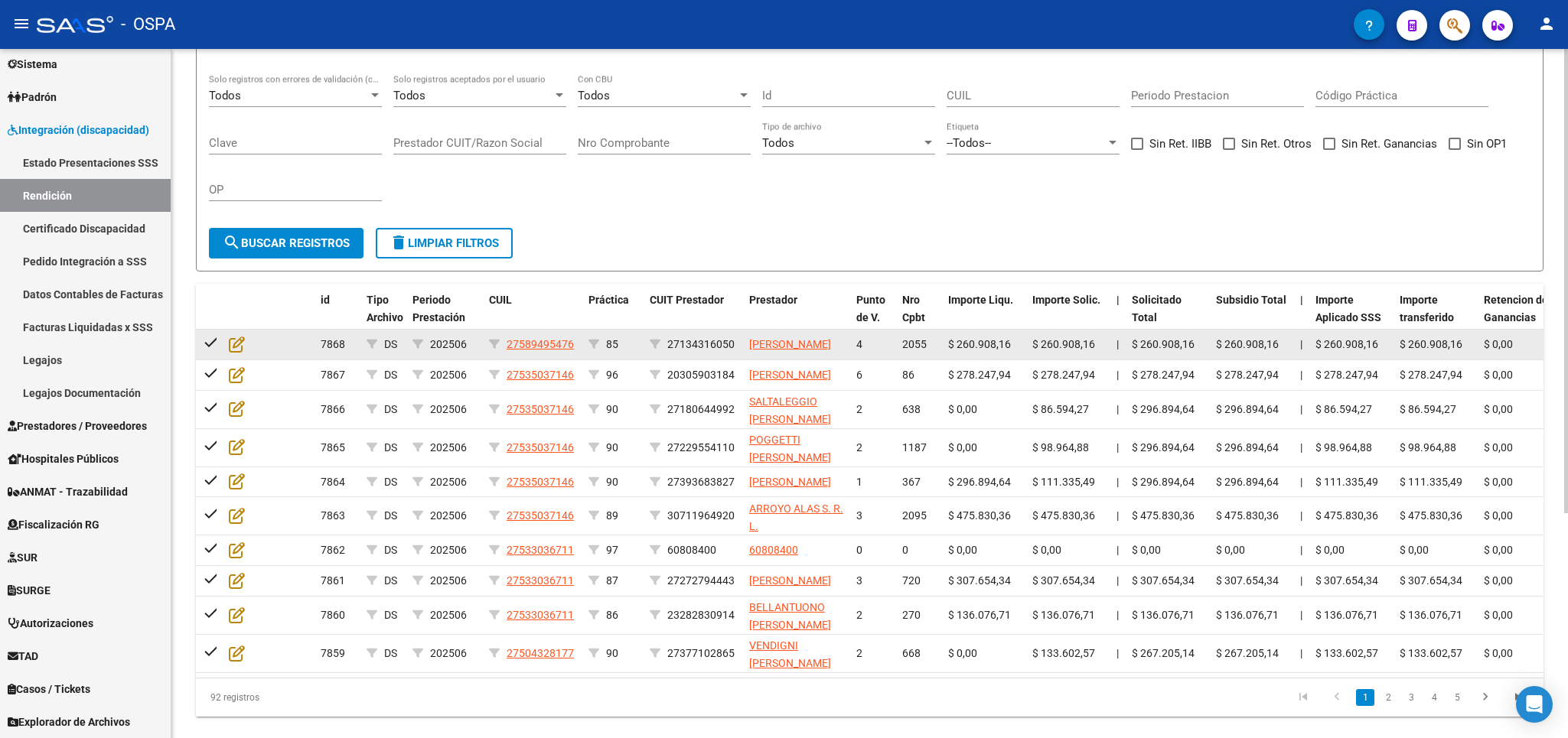
scroll to position [244, 0]
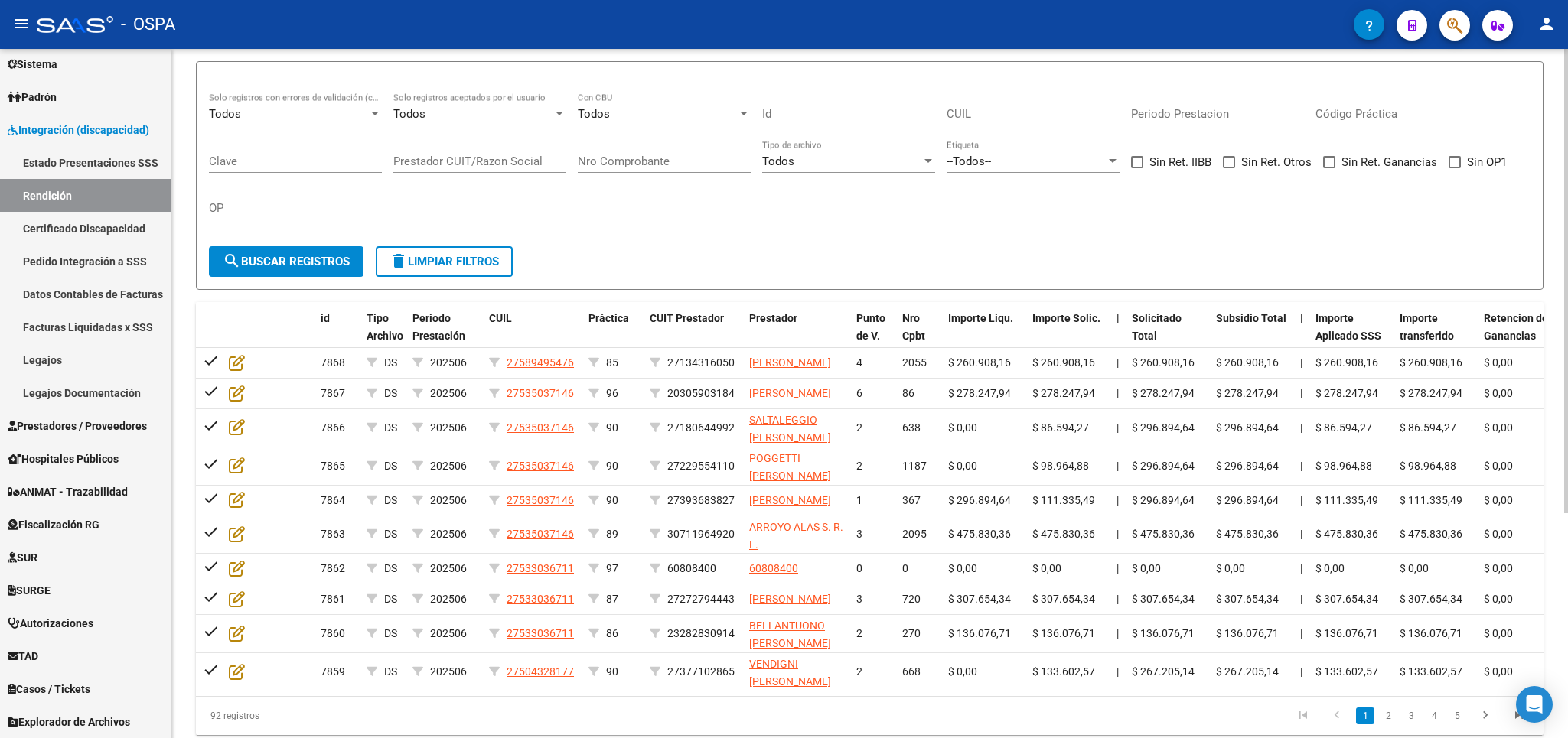
click at [516, 117] on div "Todos" at bounding box center [473, 114] width 159 height 13
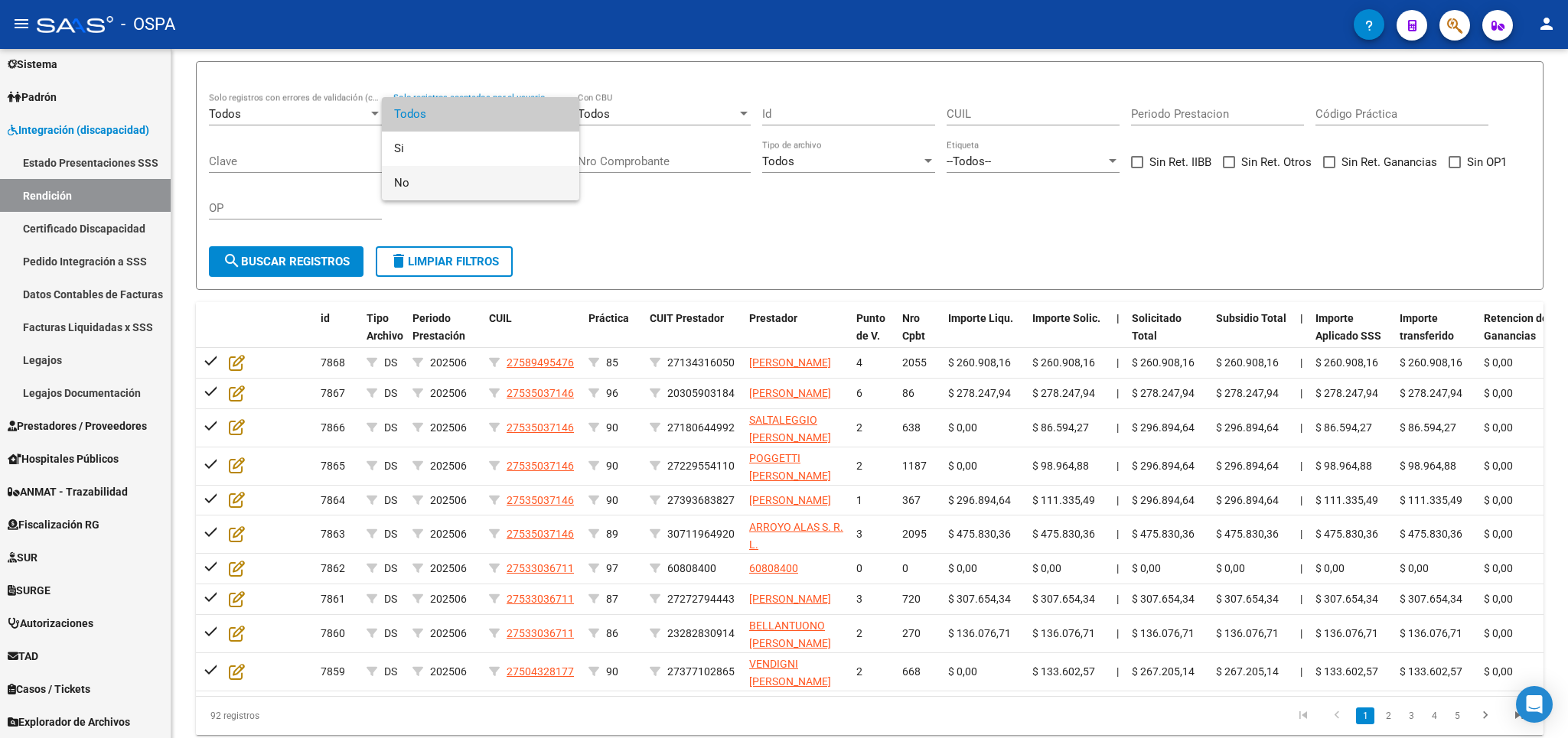
click at [422, 194] on span "No" at bounding box center [480, 183] width 173 height 35
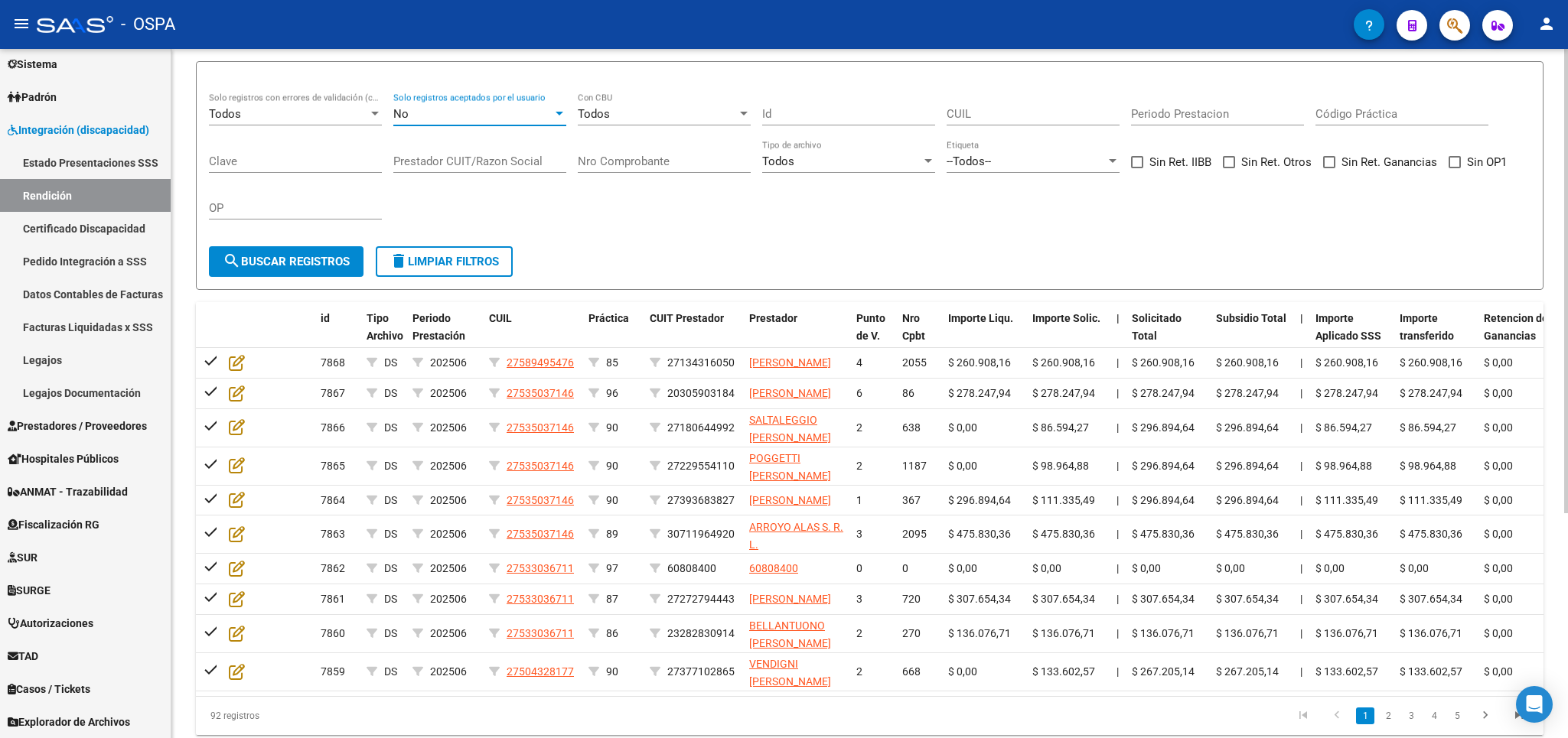
click at [294, 257] on span "search Buscar registros" at bounding box center [286, 261] width 127 height 13
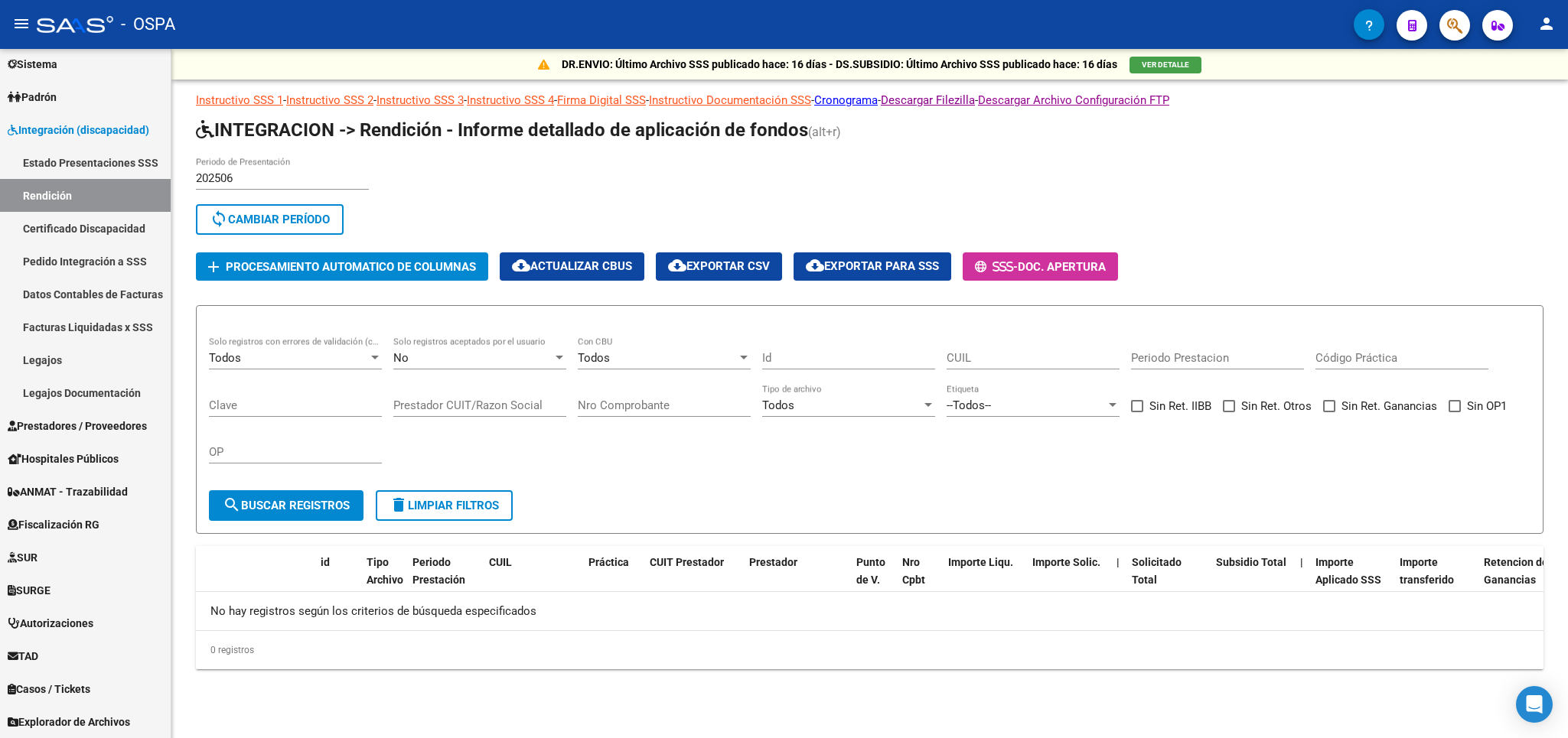
scroll to position [0, 0]
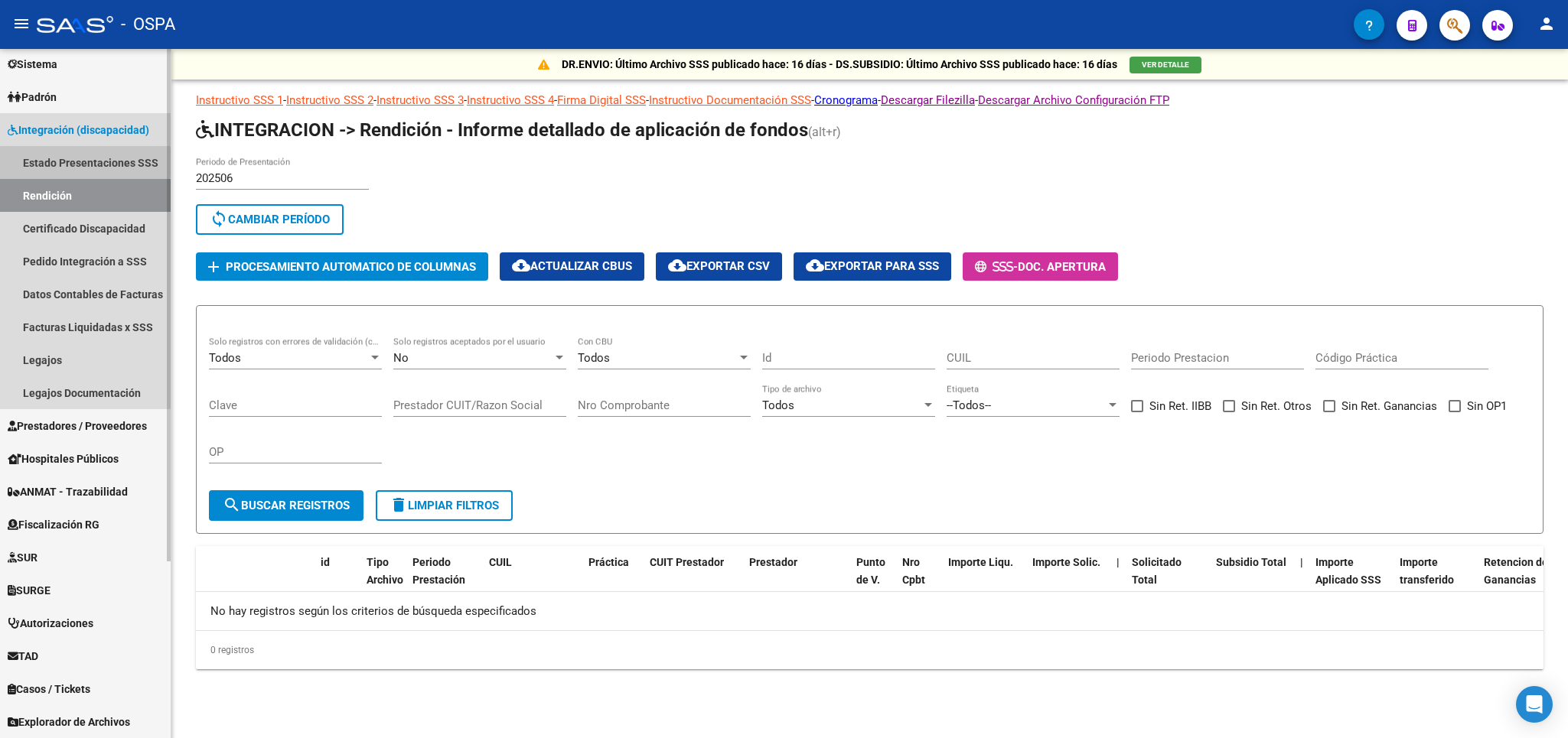
click at [55, 162] on link "Estado Presentaciones SSS" at bounding box center [85, 162] width 171 height 33
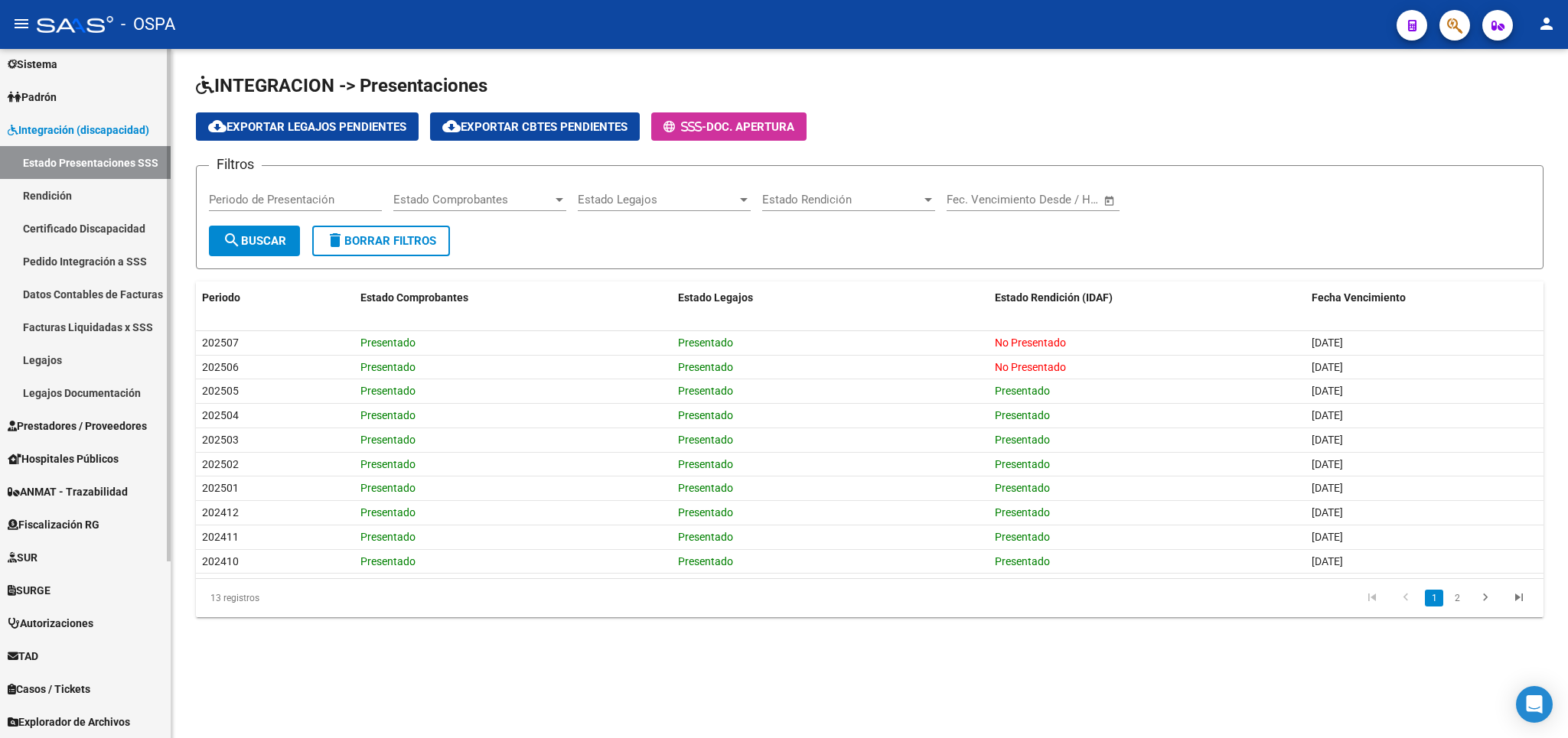
click at [55, 427] on span "Prestadores / Proveedores" at bounding box center [77, 426] width 139 height 17
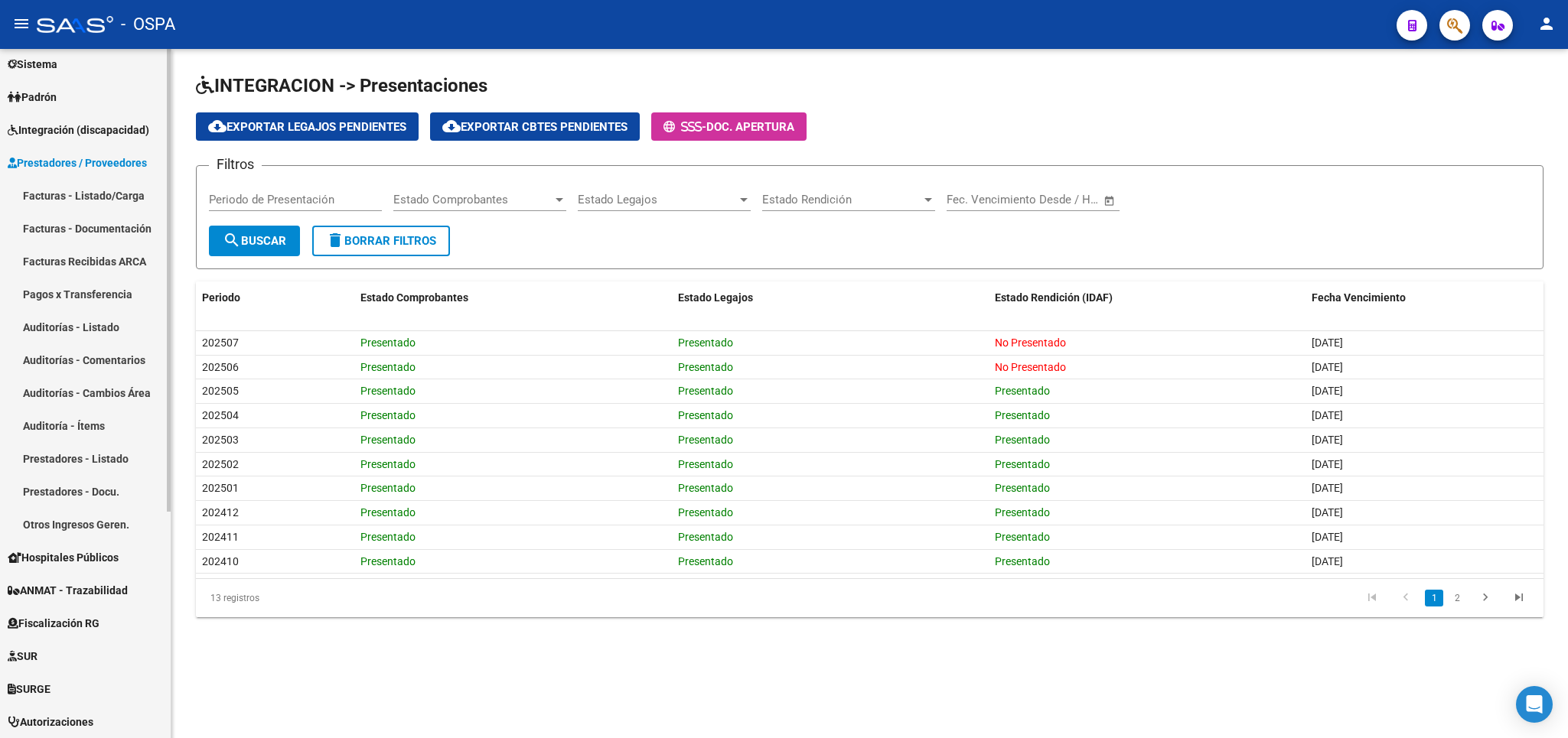
click at [116, 123] on span "Integración (discapacidad)" at bounding box center [78, 131] width 141 height 17
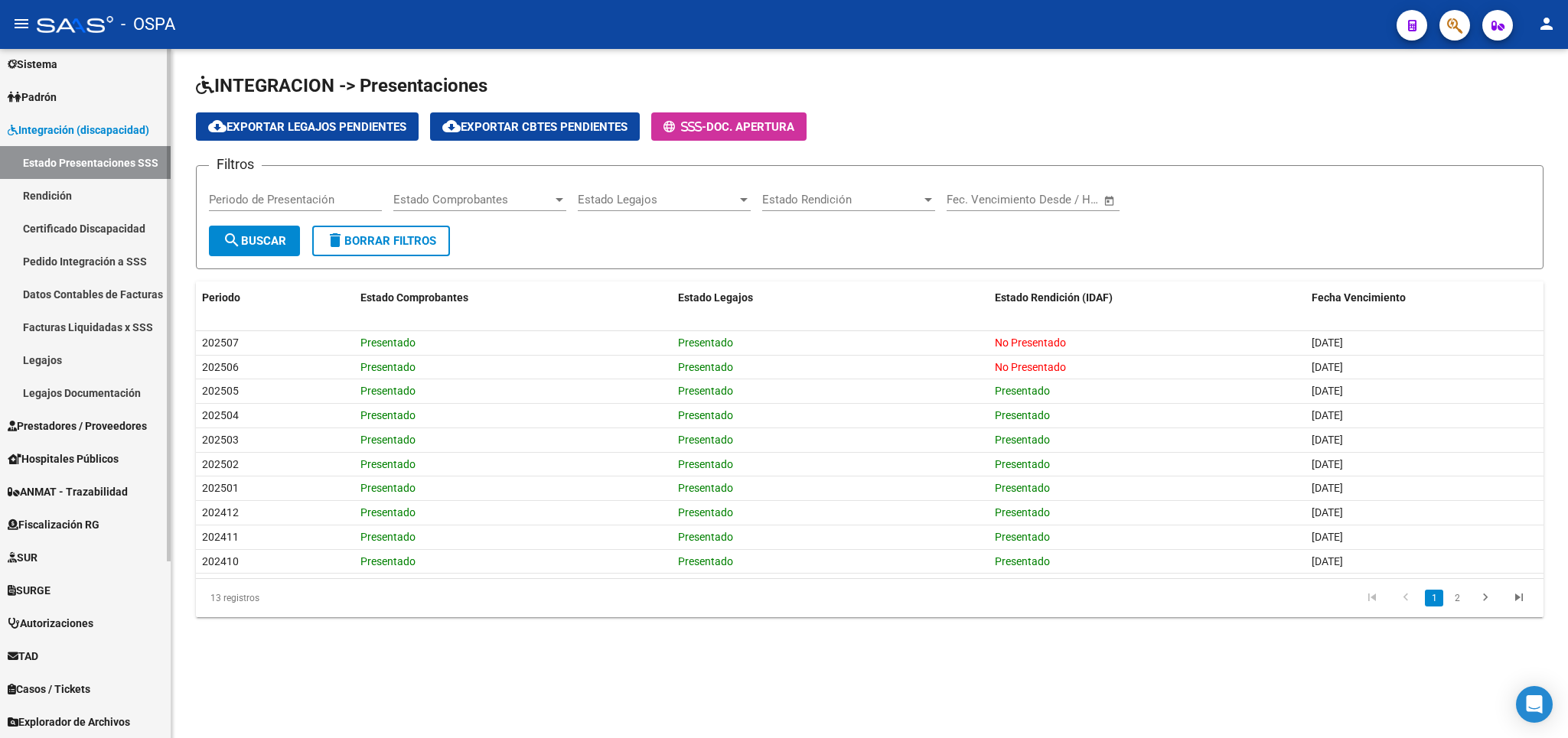
click at [40, 193] on link "Rendición" at bounding box center [85, 196] width 171 height 33
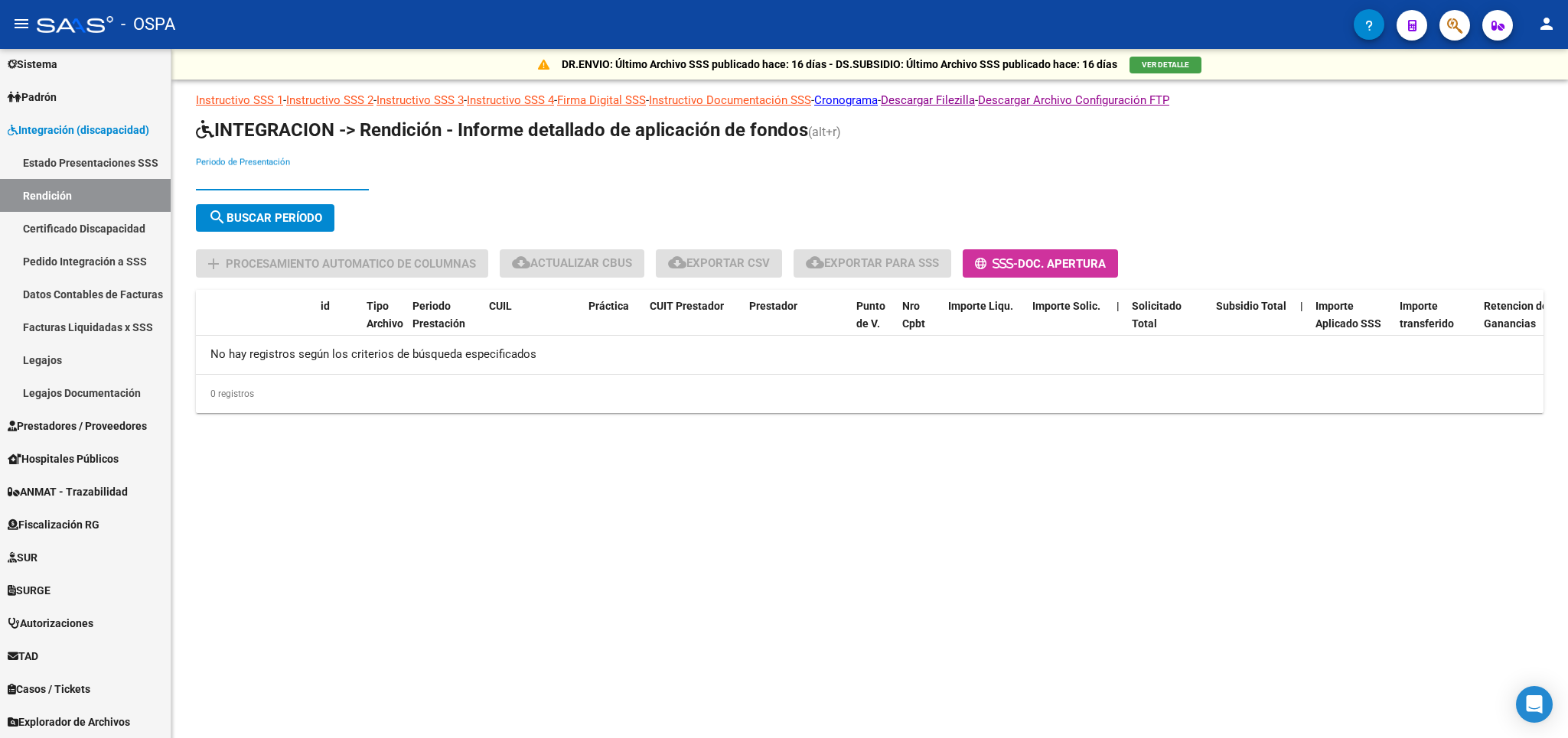
click at [300, 182] on input "Periodo de Presentación" at bounding box center [282, 179] width 173 height 13
type input "202506"
click at [279, 211] on span "search Buscar Período" at bounding box center [265, 218] width 114 height 13
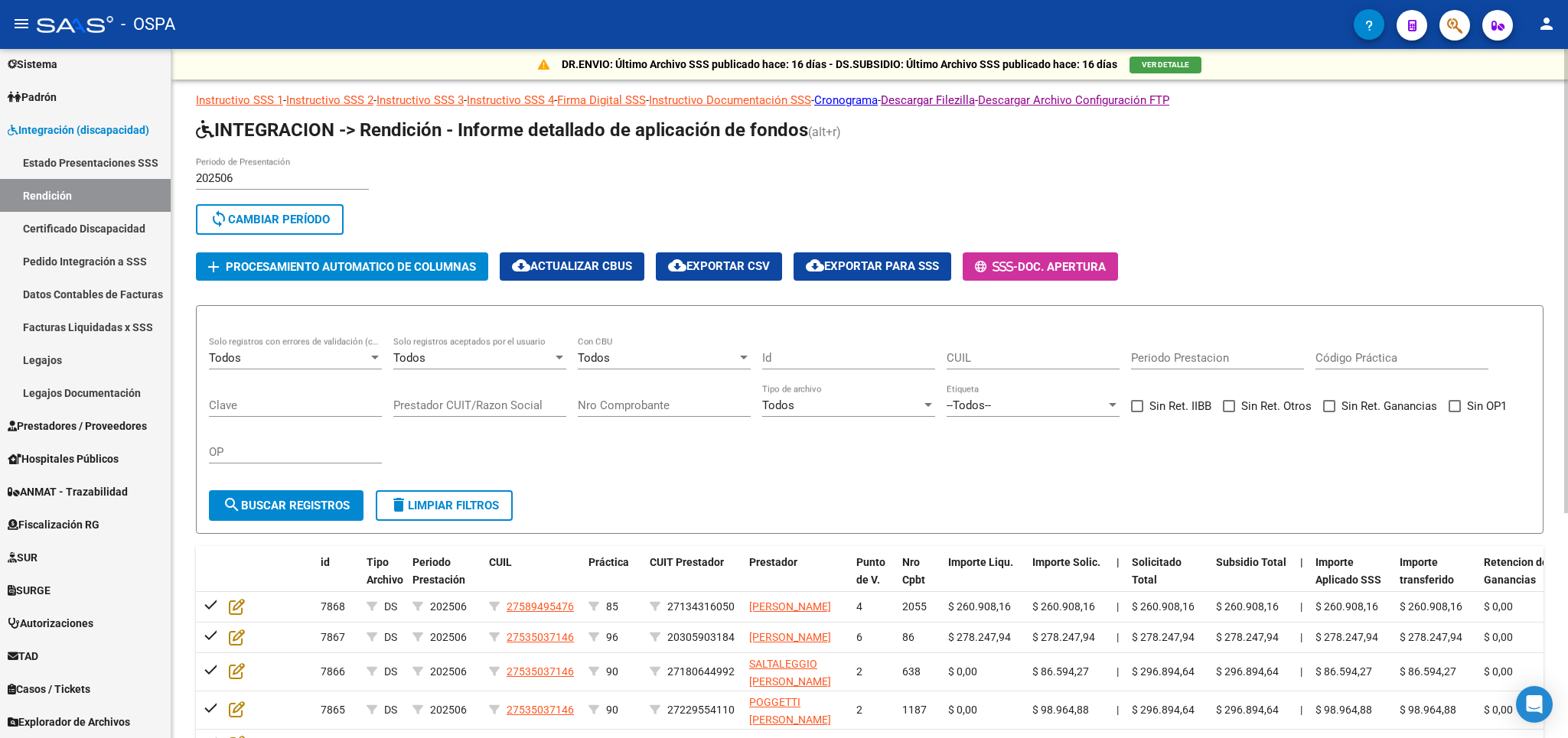
click at [268, 218] on span "sync Cambiar Período" at bounding box center [269, 220] width 120 height 13
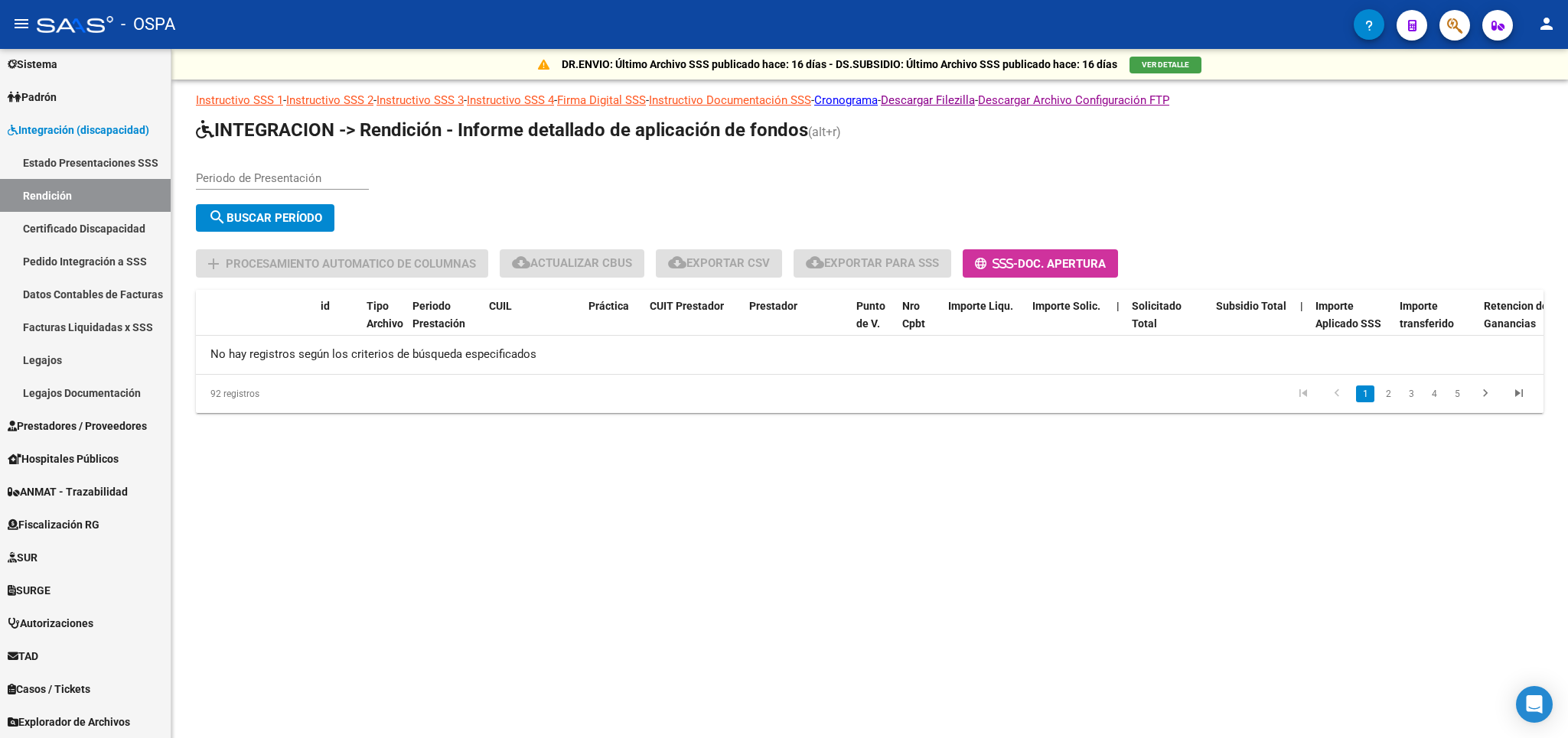
click at [271, 172] on input "Periodo de Presentación" at bounding box center [282, 179] width 173 height 13
type input "202506"
click at [288, 220] on span "search Buscar Período" at bounding box center [265, 218] width 114 height 13
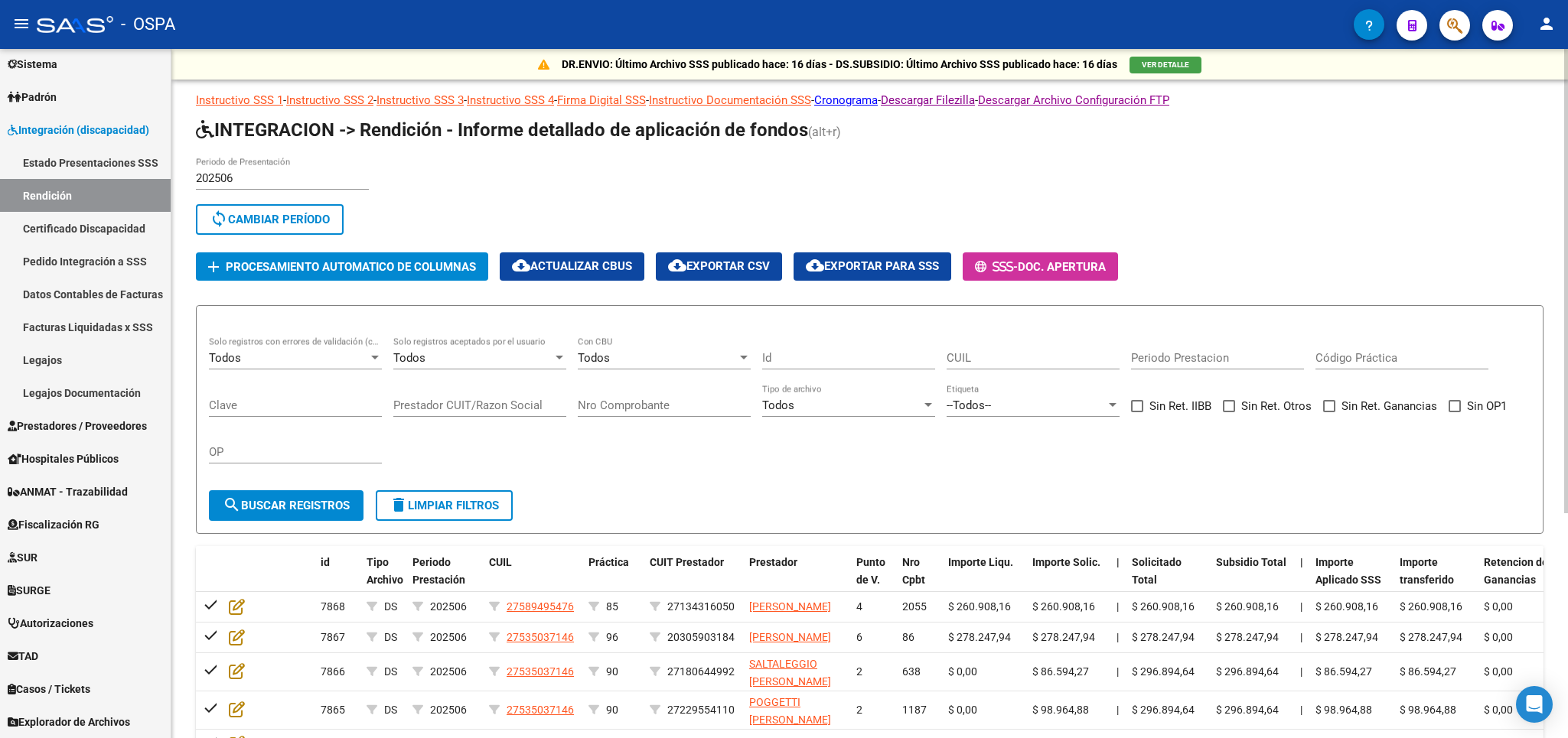
click at [519, 360] on div "Todos" at bounding box center [473, 358] width 159 height 13
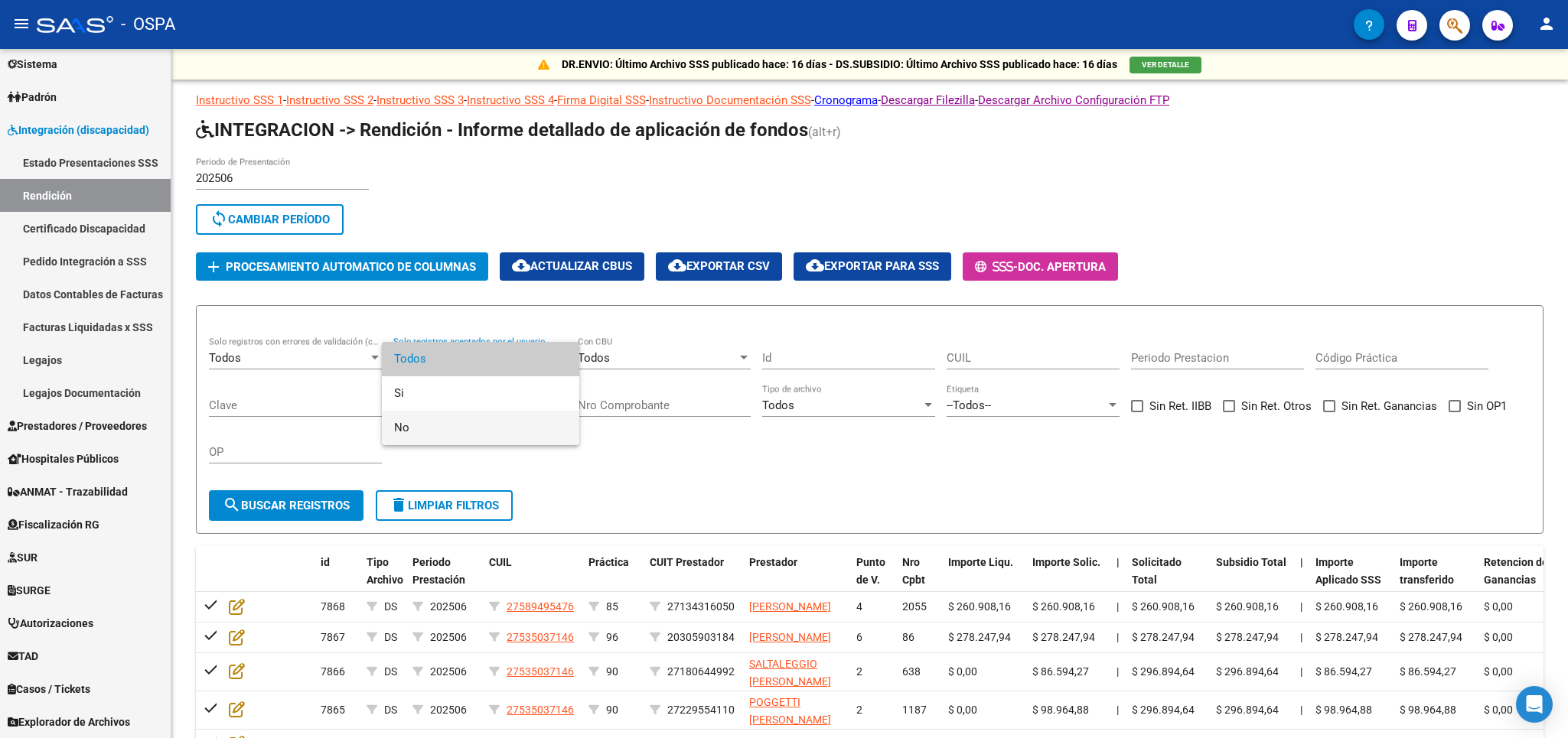
click at [494, 420] on span "No" at bounding box center [480, 428] width 173 height 35
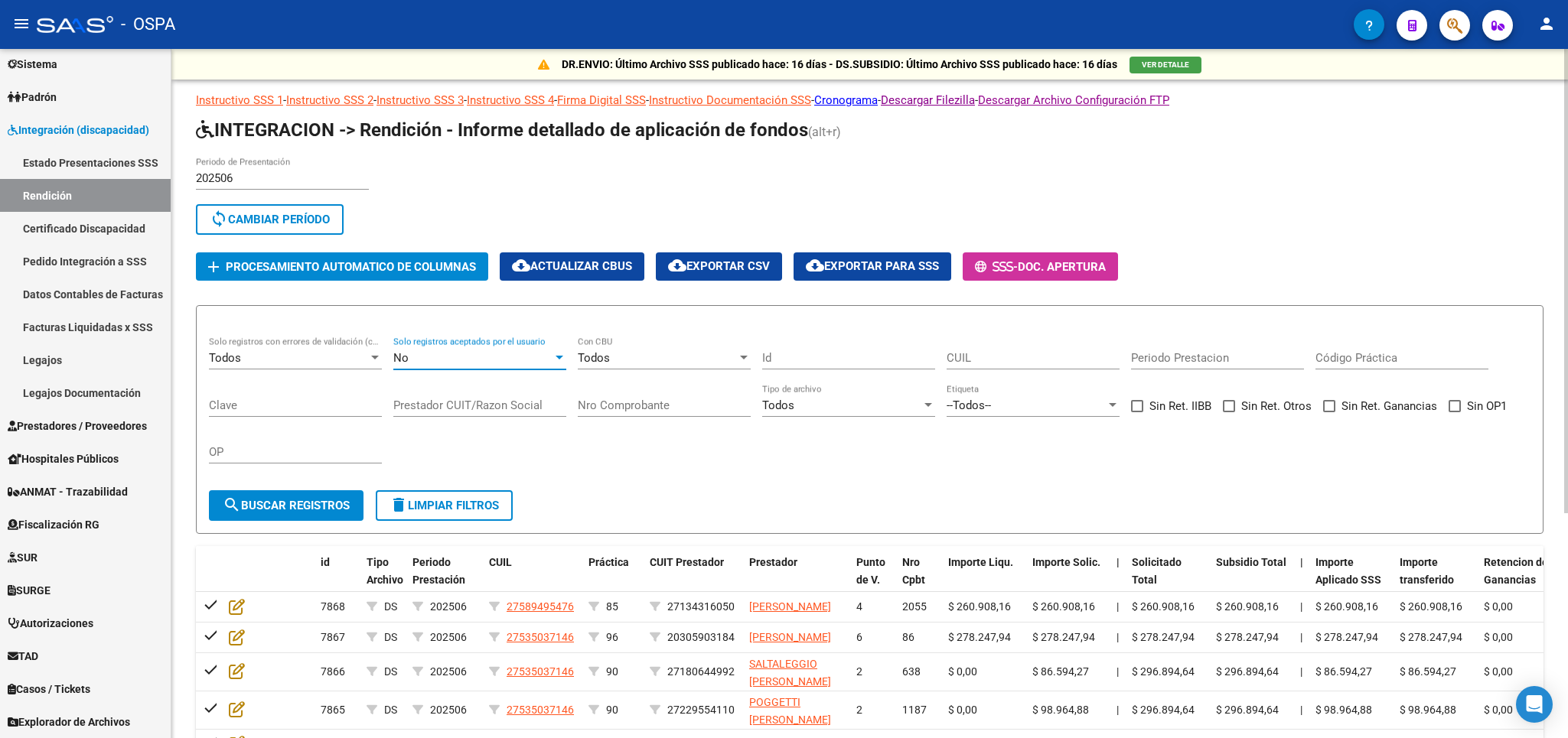
click at [248, 500] on span "search Buscar registros" at bounding box center [286, 506] width 127 height 13
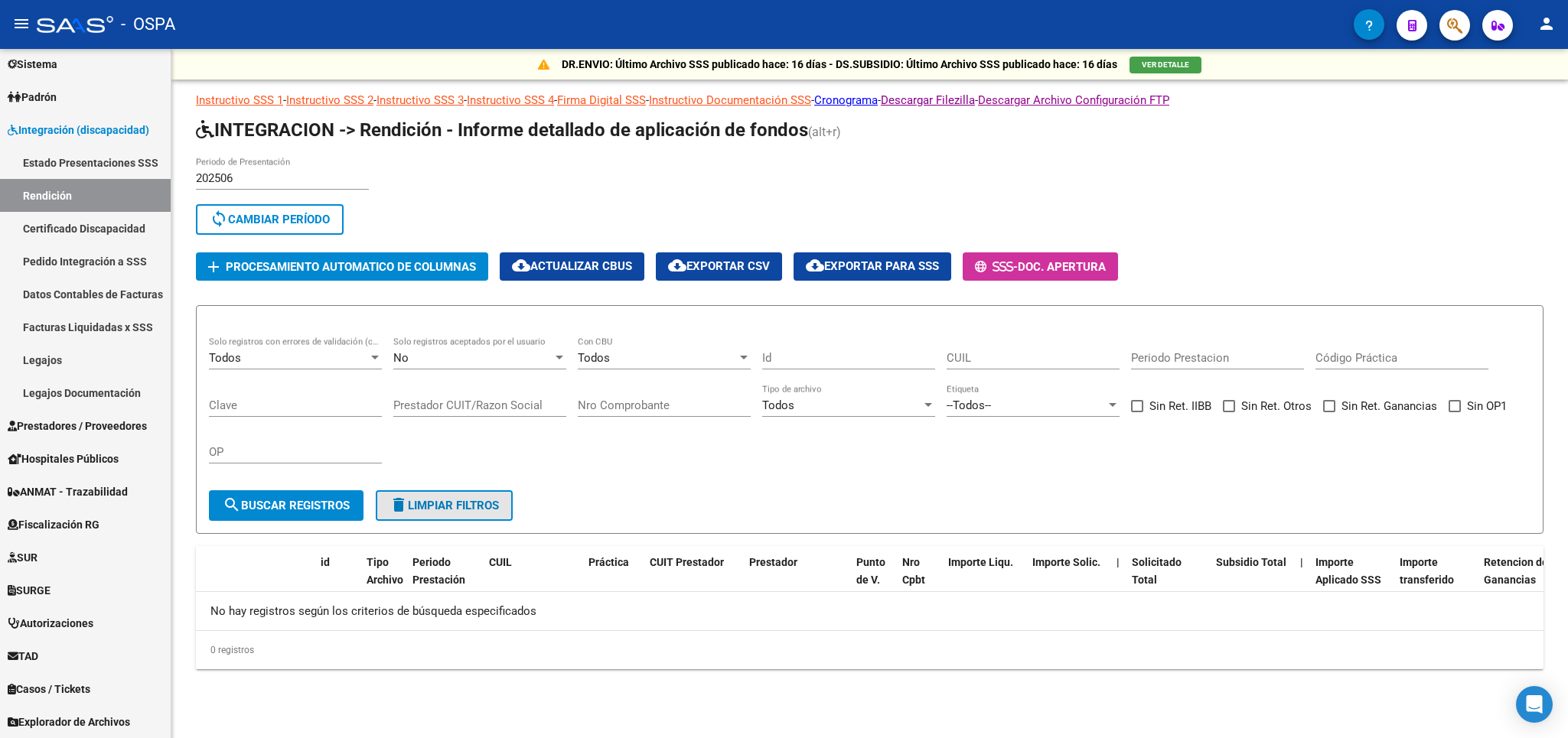
click at [441, 504] on span "delete Limpiar filtros" at bounding box center [445, 506] width 109 height 13
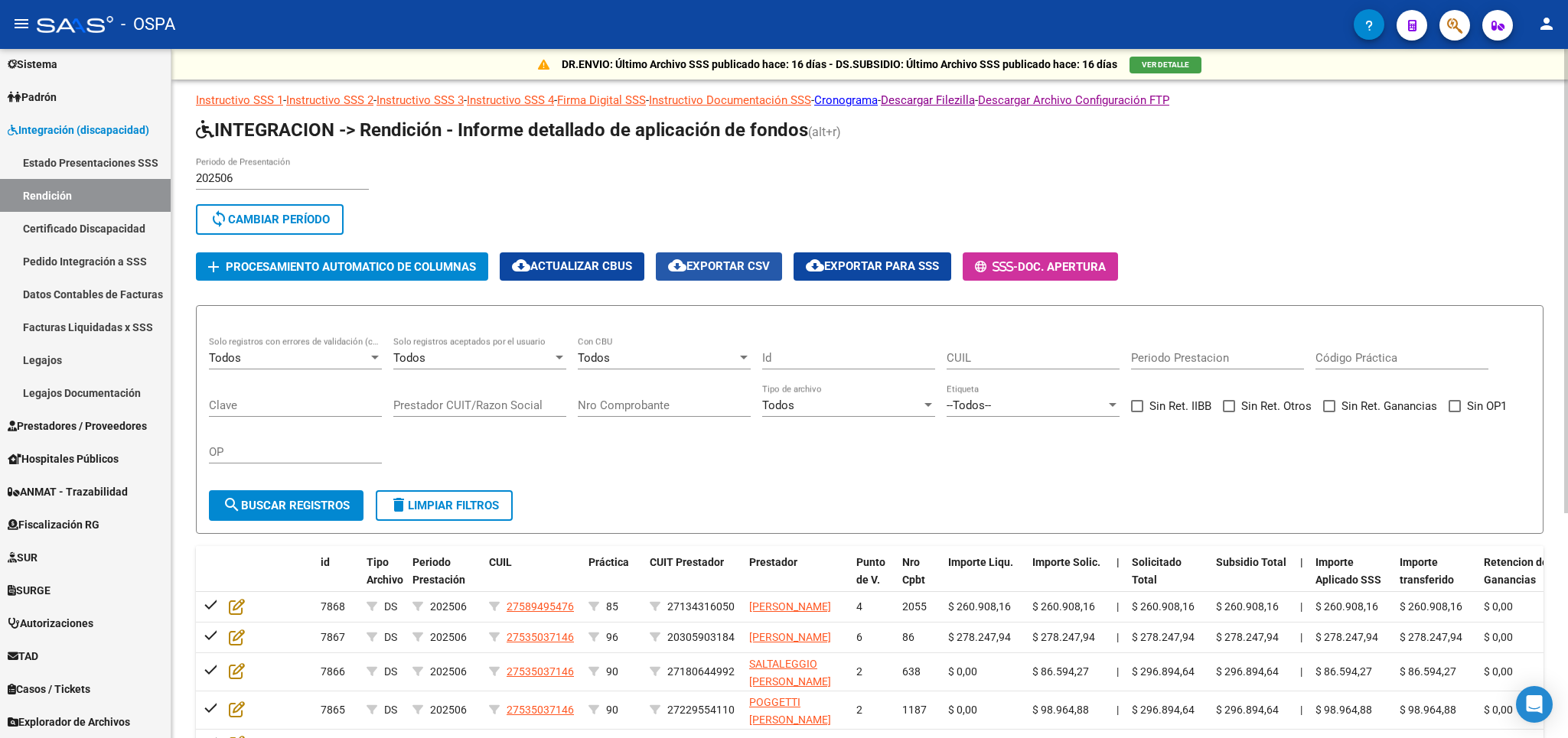
click at [748, 268] on span "cloud_download Exportar CSV" at bounding box center [719, 266] width 102 height 13
click at [847, 264] on span "cloud_download Exportar para SSS" at bounding box center [872, 266] width 133 height 13
